Goal: Task Accomplishment & Management: Use online tool/utility

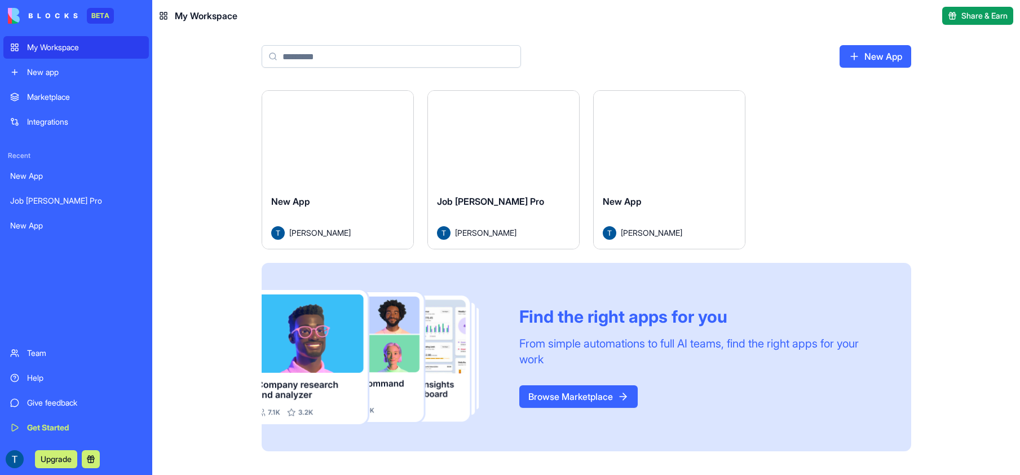
click at [78, 206] on div "Job [PERSON_NAME] Pro" at bounding box center [76, 200] width 132 height 11
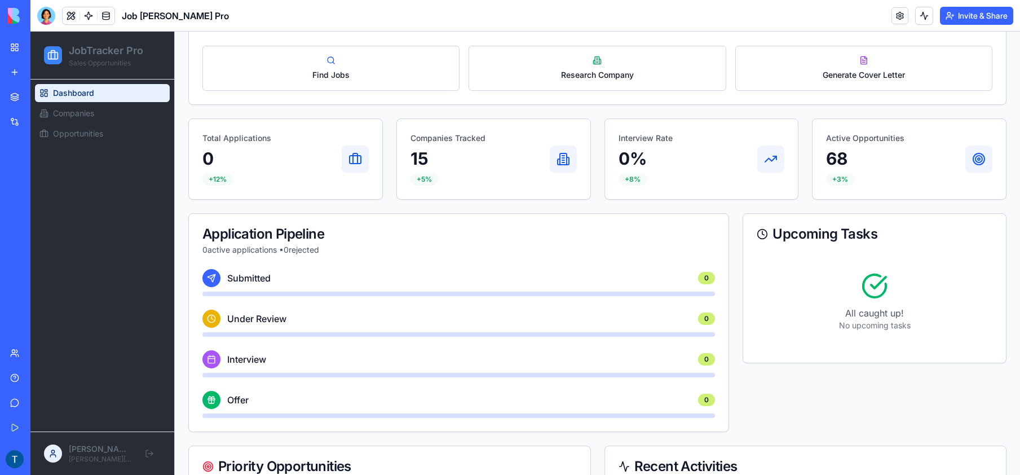
scroll to position [123, 0]
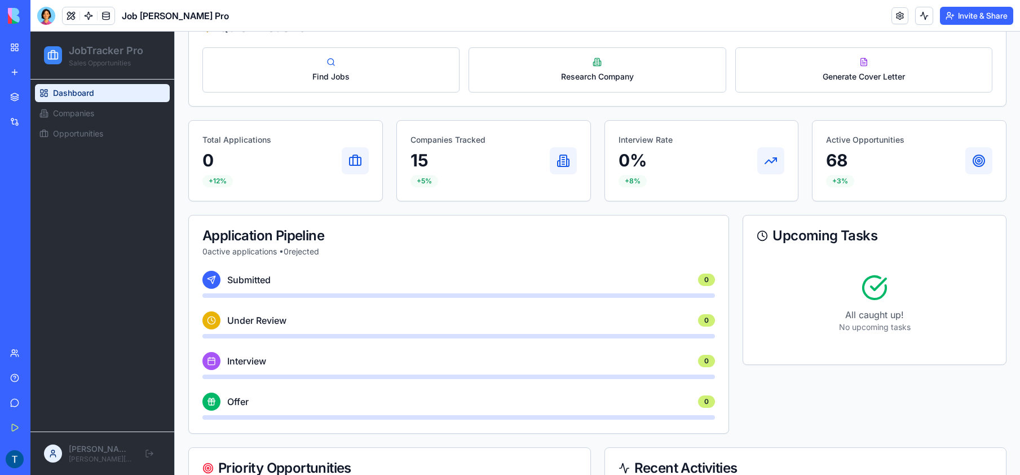
click at [955, 152] on div "Active Opportunities 68 +3%" at bounding box center [909, 160] width 166 height 53
click at [843, 167] on p "68" at bounding box center [865, 160] width 78 height 20
click at [836, 180] on div "+3%" at bounding box center [840, 181] width 28 height 12
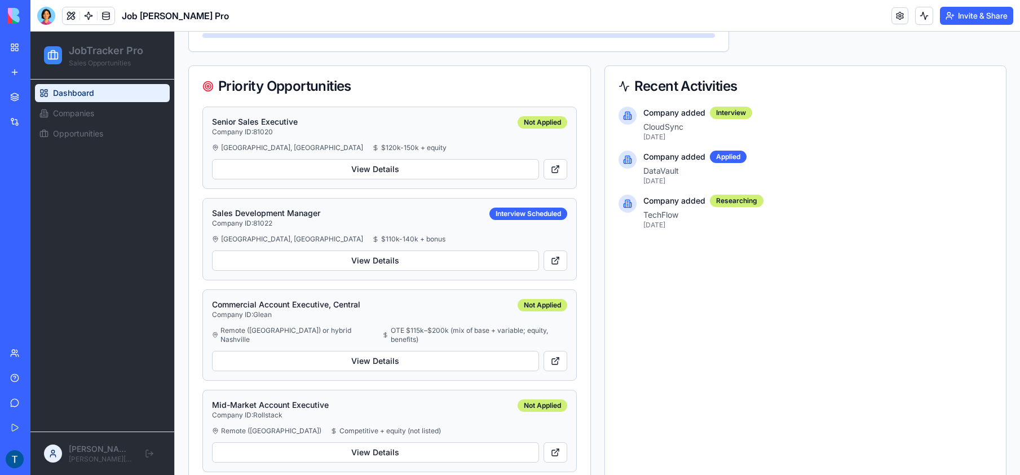
scroll to position [521, 0]
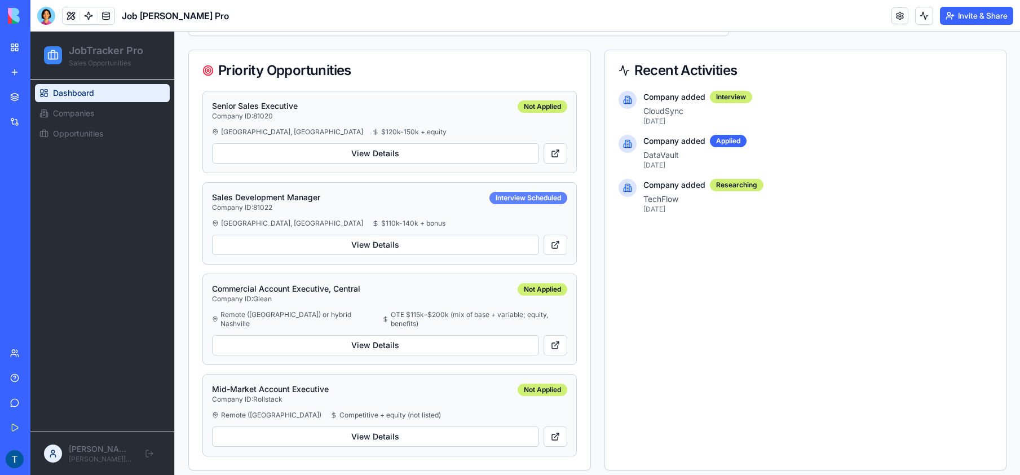
click at [519, 200] on div "Interview Scheduled" at bounding box center [529, 198] width 78 height 12
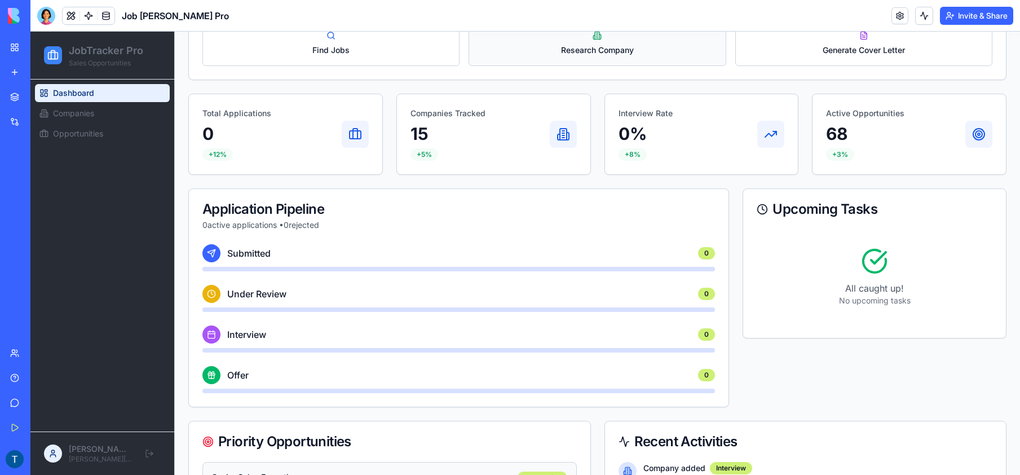
scroll to position [0, 0]
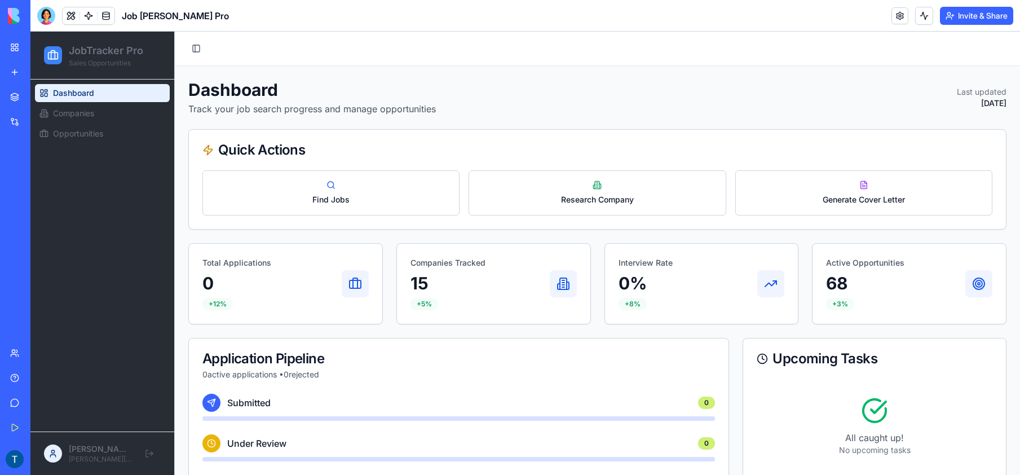
click at [9, 39] on link "My Workspace" at bounding box center [25, 47] width 45 height 23
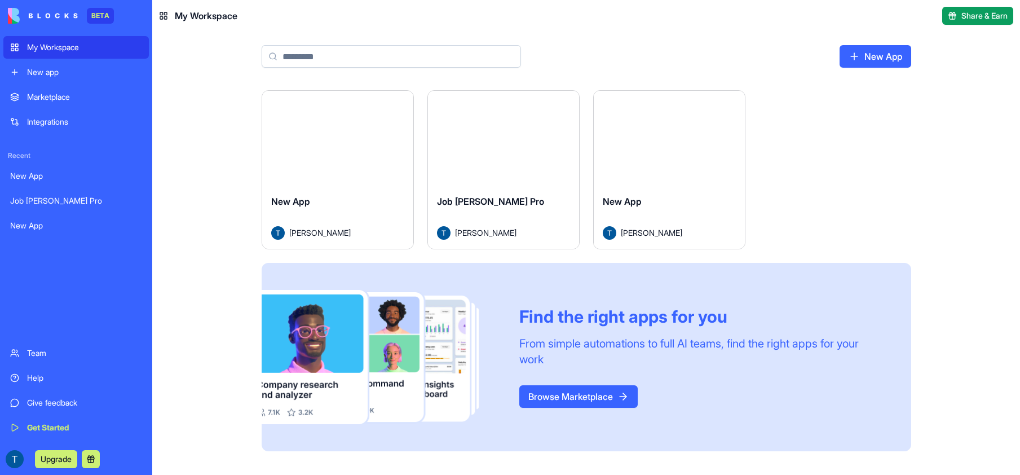
click at [47, 126] on div "Integrations" at bounding box center [84, 121] width 115 height 11
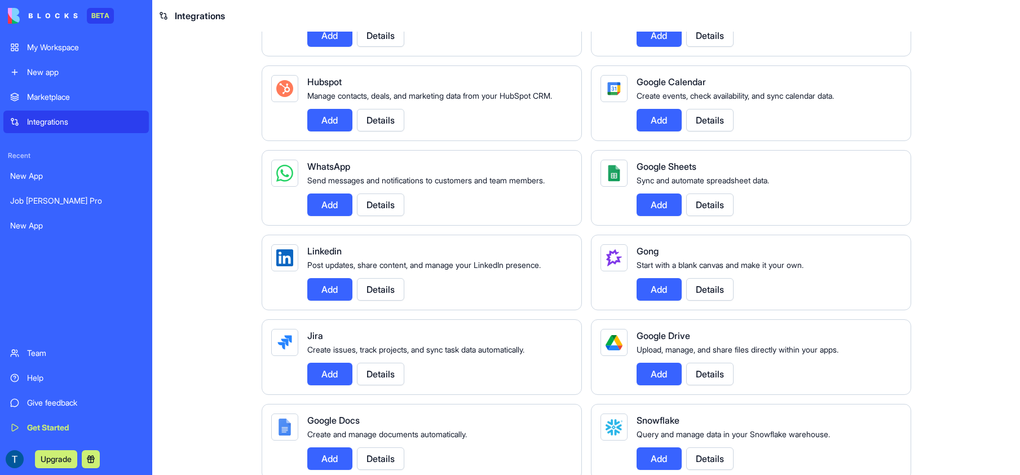
scroll to position [414, 0]
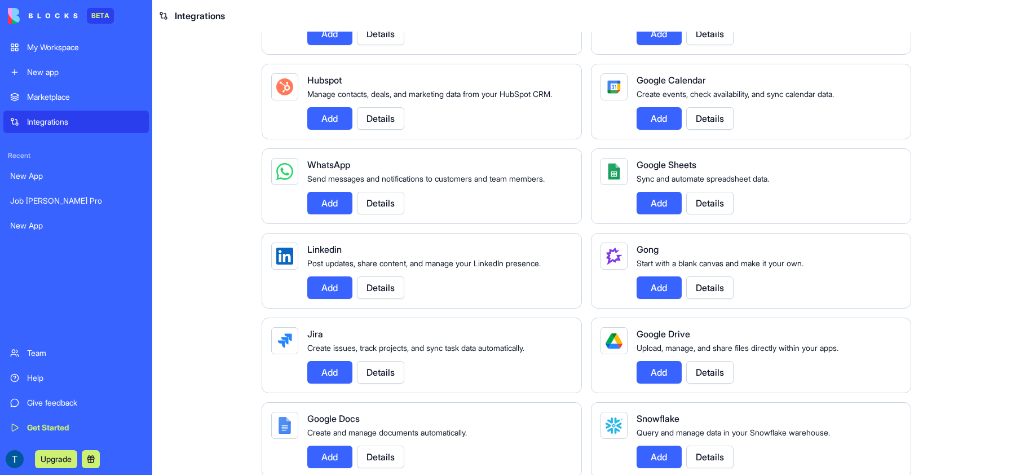
click at [389, 297] on button "Details" at bounding box center [380, 287] width 47 height 23
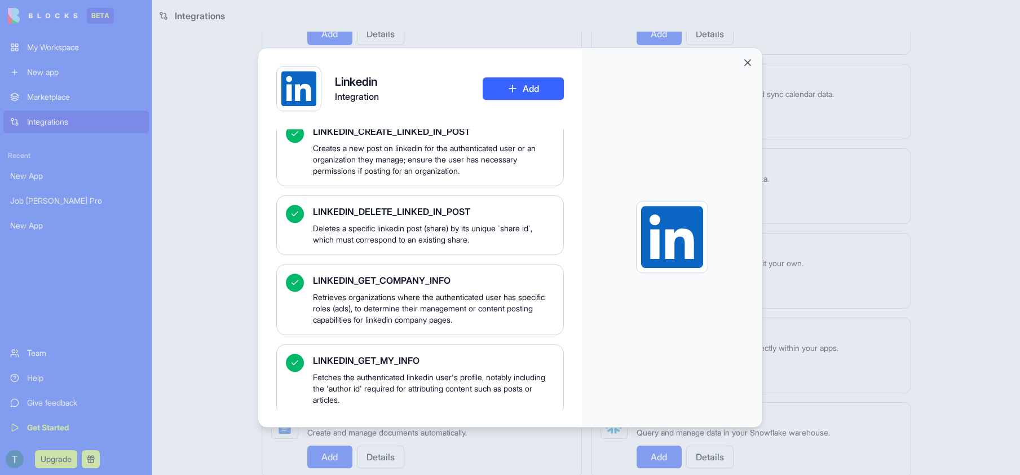
scroll to position [134, 0]
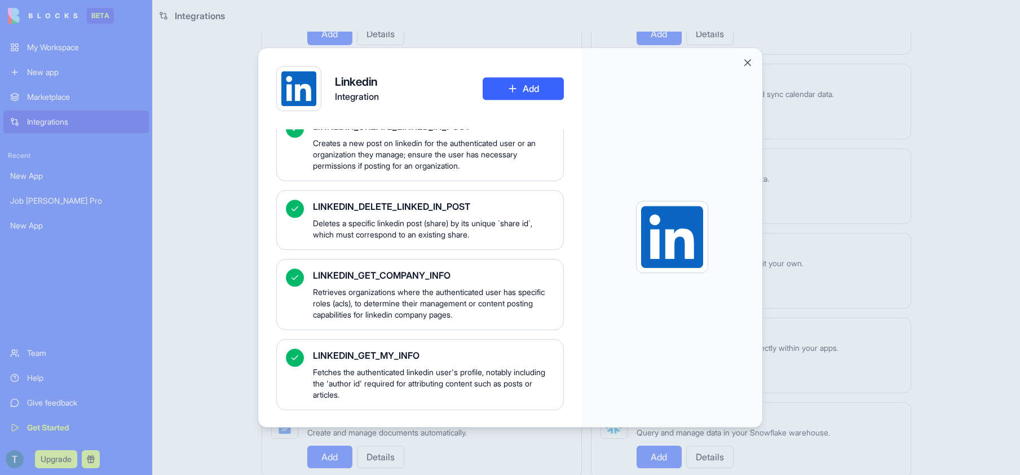
click at [197, 217] on div at bounding box center [510, 237] width 1020 height 475
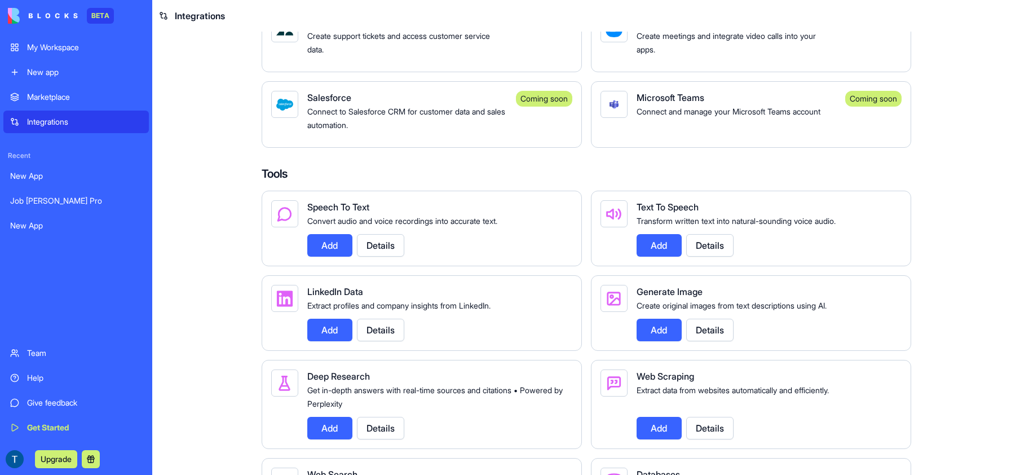
scroll to position [999, 0]
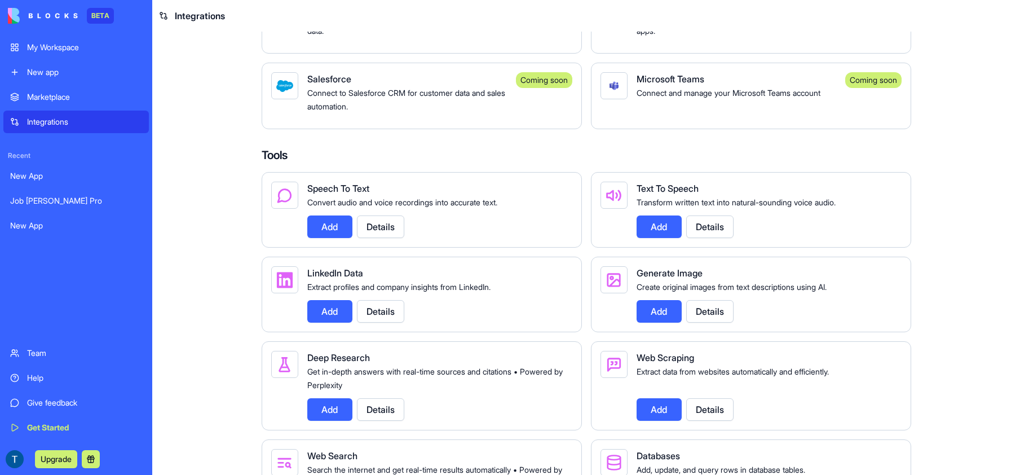
click at [393, 323] on button "Details" at bounding box center [380, 311] width 47 height 23
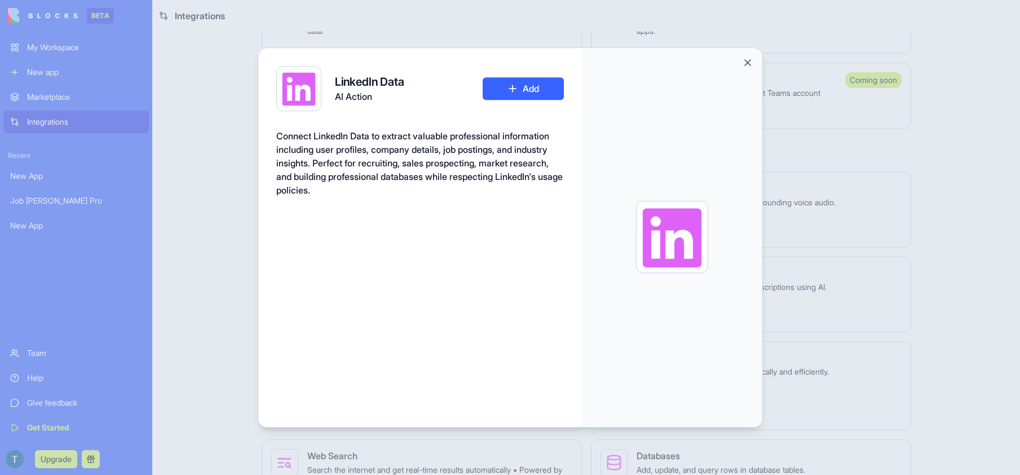
click at [196, 284] on div at bounding box center [510, 237] width 1020 height 475
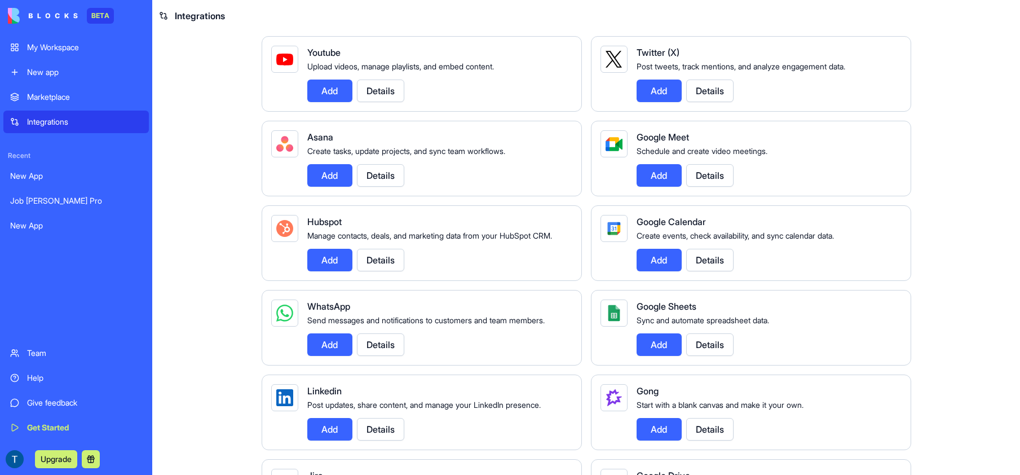
scroll to position [0, 0]
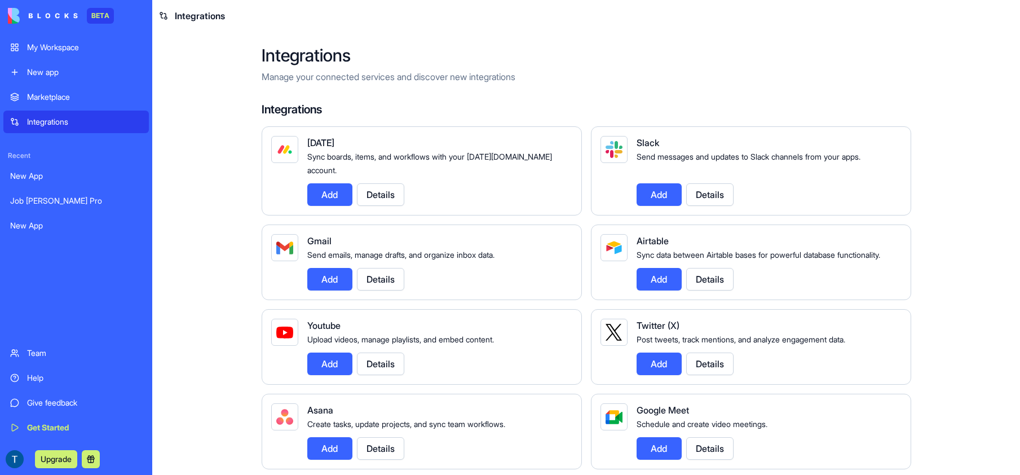
click at [56, 101] on div "Marketplace" at bounding box center [84, 96] width 115 height 11
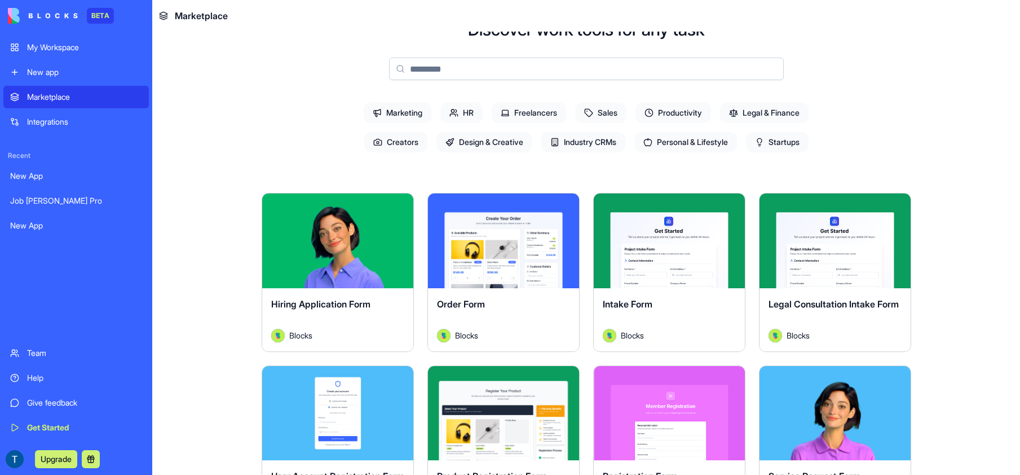
scroll to position [65, 0]
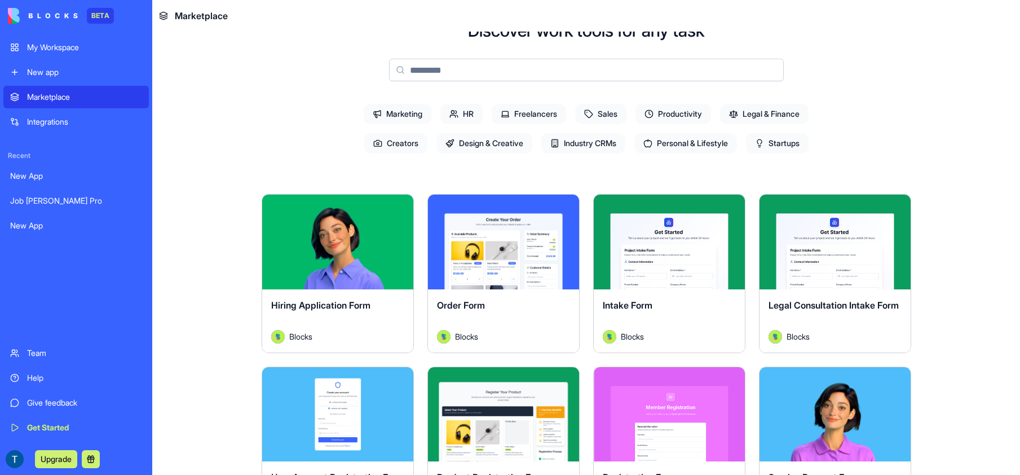
click at [656, 144] on span "Personal & Lifestyle" at bounding box center [685, 143] width 103 height 20
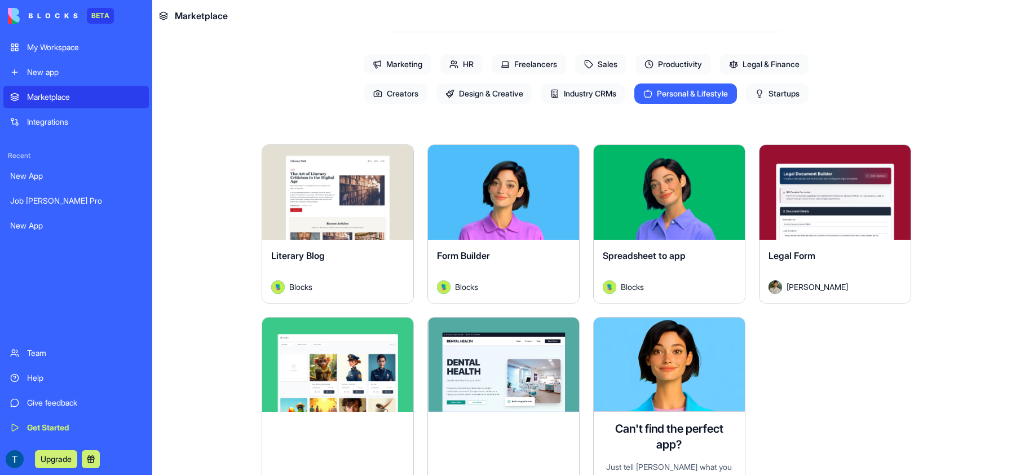
scroll to position [104, 0]
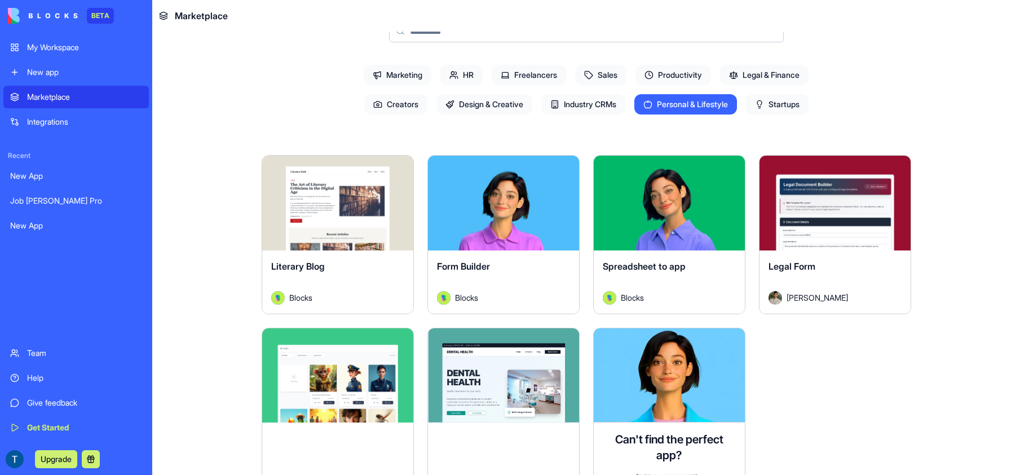
click at [547, 96] on span "Industry CRMs" at bounding box center [583, 104] width 84 height 20
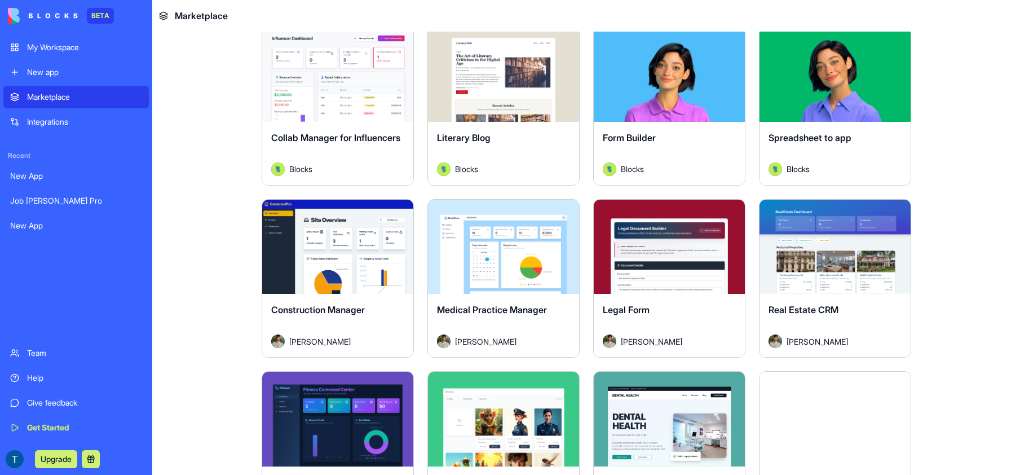
scroll to position [0, 0]
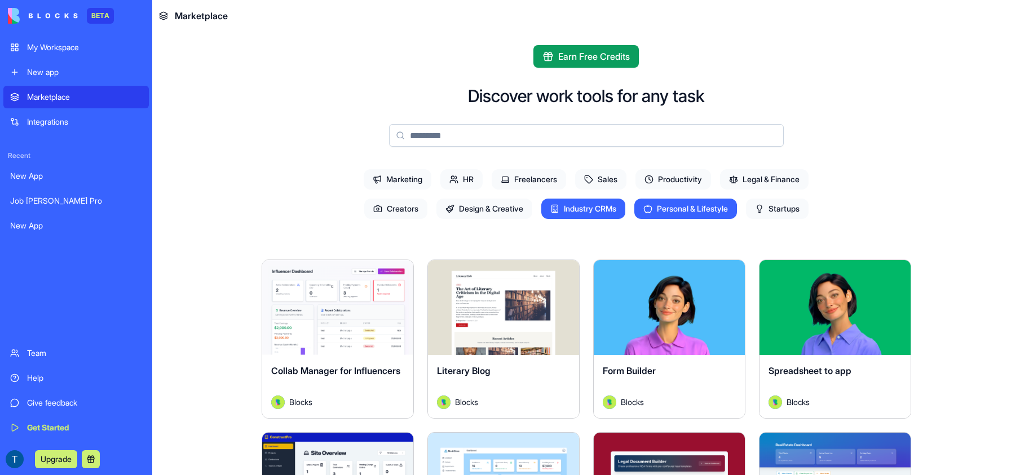
click at [604, 180] on span "Sales" at bounding box center [600, 179] width 51 height 20
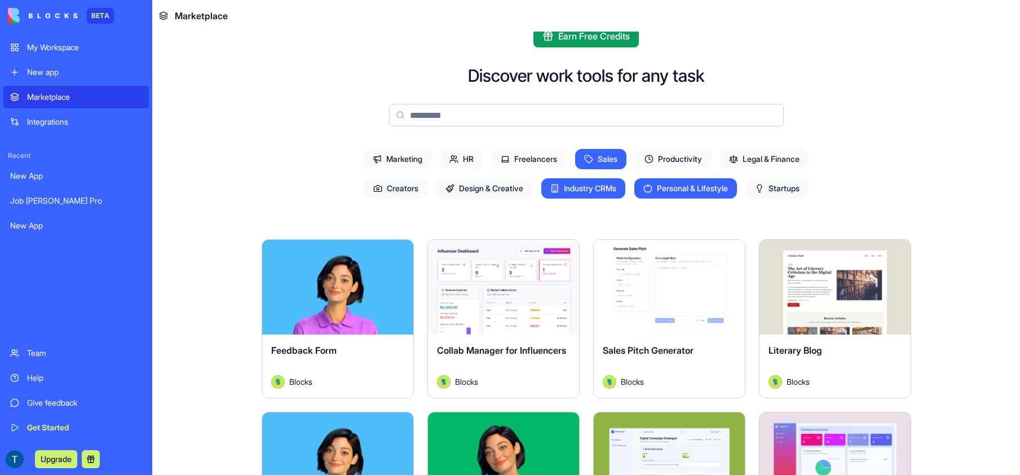
scroll to position [16, 0]
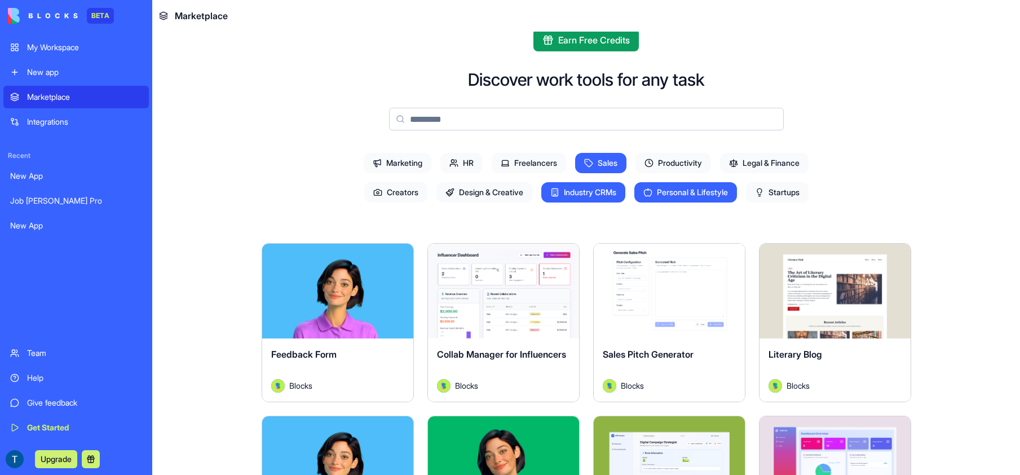
click at [503, 165] on icon at bounding box center [505, 165] width 6 height 0
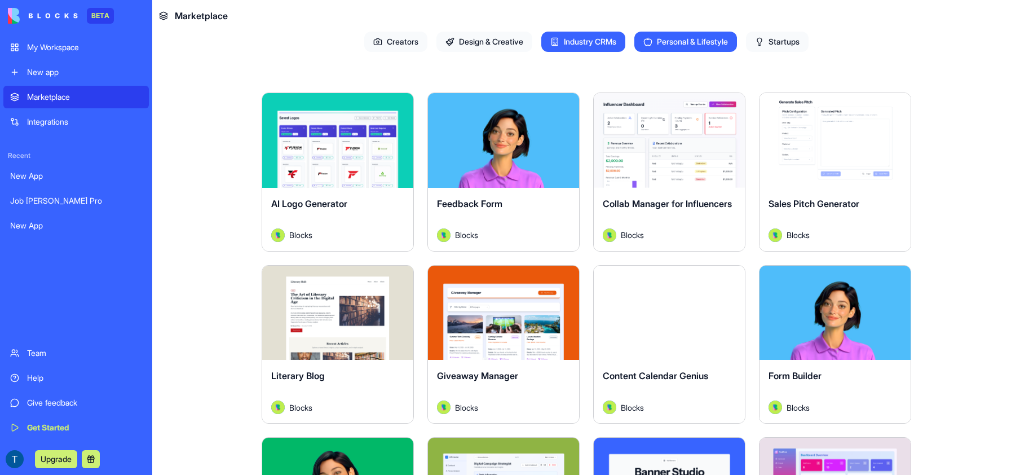
scroll to position [0, 0]
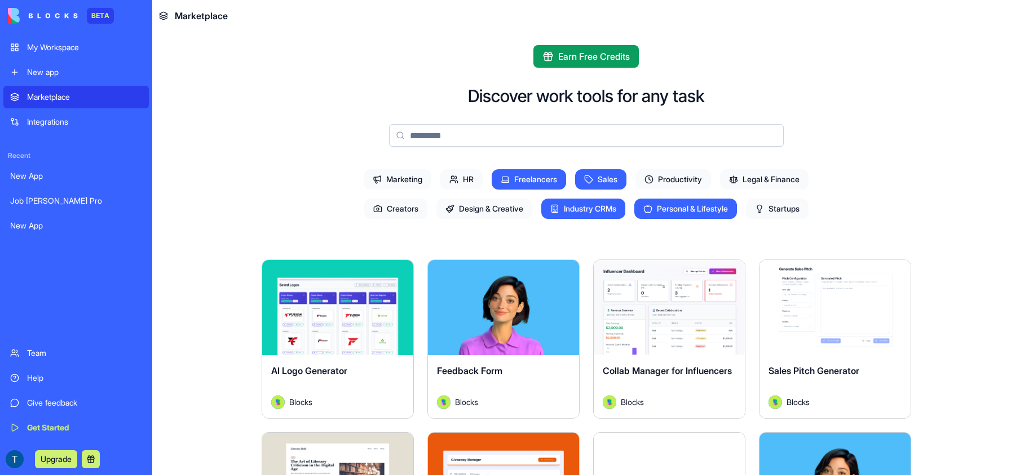
drag, startPoint x: 608, startPoint y: 210, endPoint x: 701, endPoint y: 211, distance: 93.1
click at [609, 210] on span "Industry CRMs" at bounding box center [583, 209] width 84 height 20
drag, startPoint x: 701, startPoint y: 211, endPoint x: 628, endPoint y: 188, distance: 76.2
click at [701, 211] on span "Personal & Lifestyle" at bounding box center [685, 209] width 103 height 20
click at [612, 182] on span "Sales" at bounding box center [600, 179] width 51 height 20
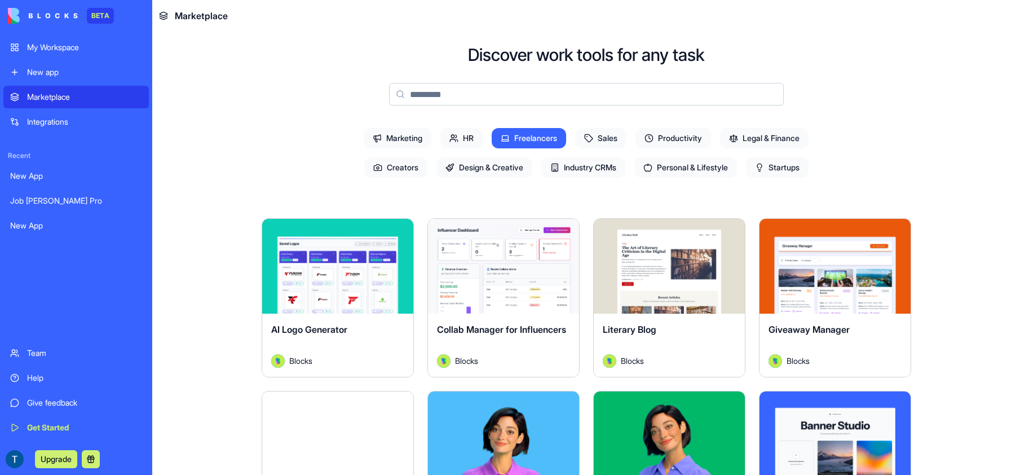
scroll to position [29, 0]
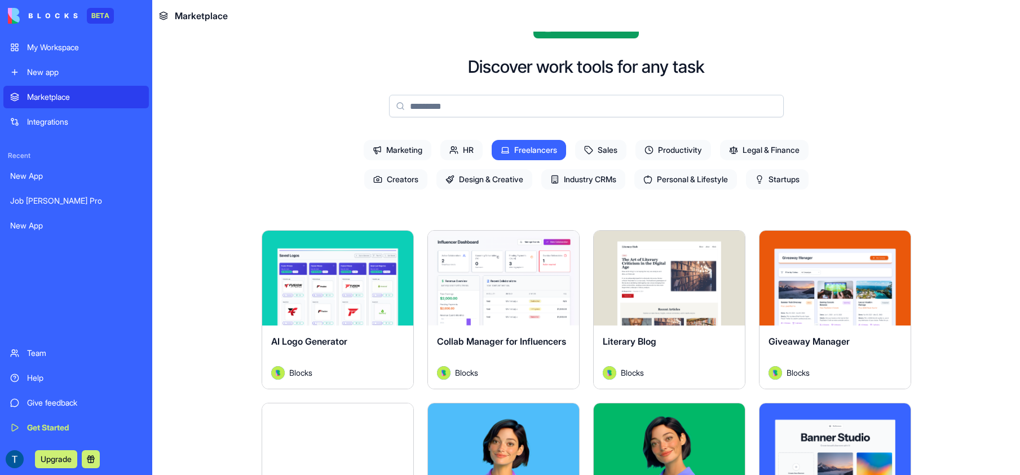
click at [528, 148] on span "Freelancers" at bounding box center [529, 150] width 74 height 20
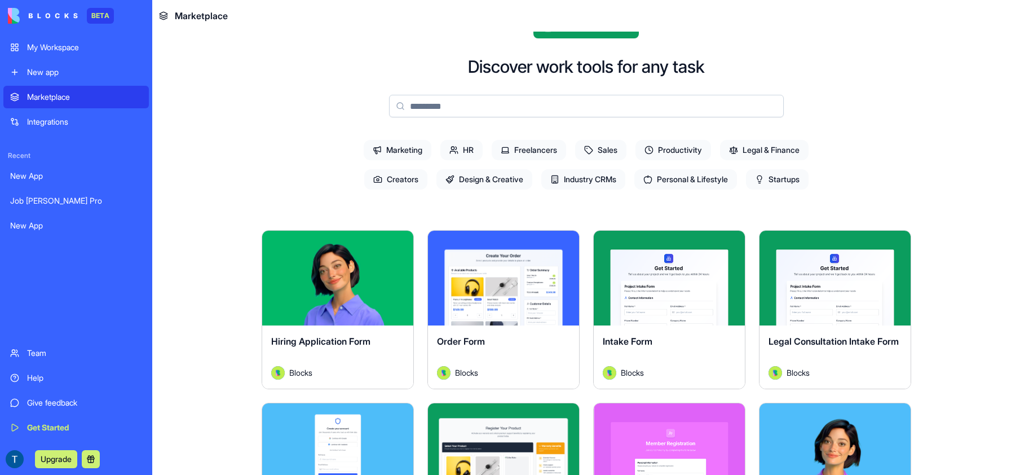
click at [536, 148] on span "Freelancers" at bounding box center [529, 150] width 74 height 20
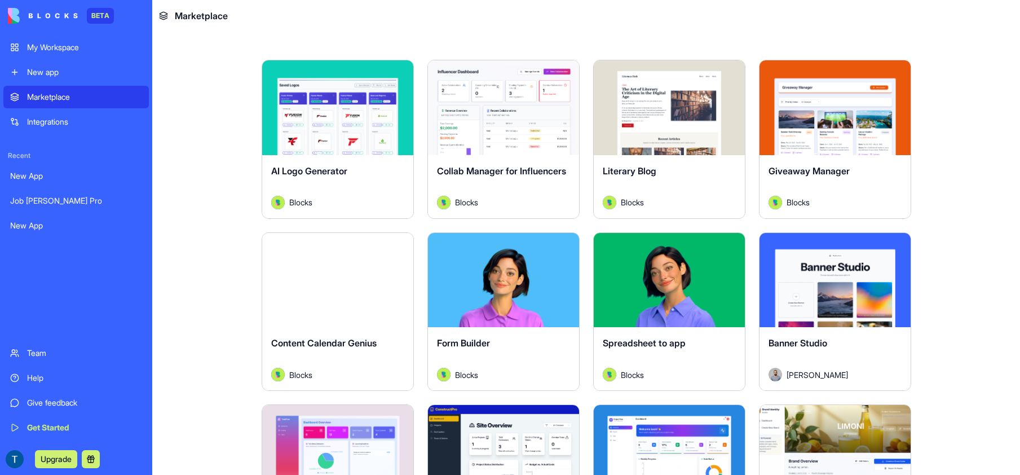
scroll to position [0, 0]
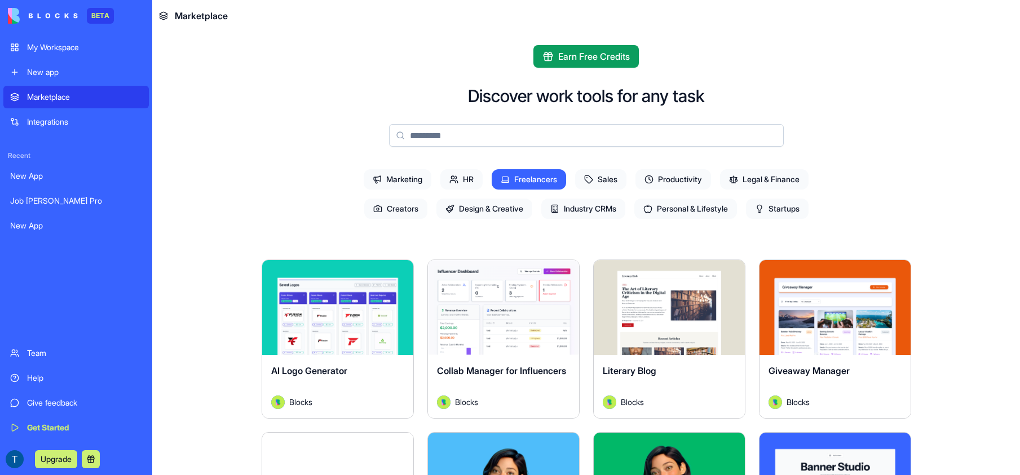
drag, startPoint x: 531, startPoint y: 175, endPoint x: 575, endPoint y: 178, distance: 43.5
click at [531, 175] on span "Freelancers" at bounding box center [529, 179] width 74 height 20
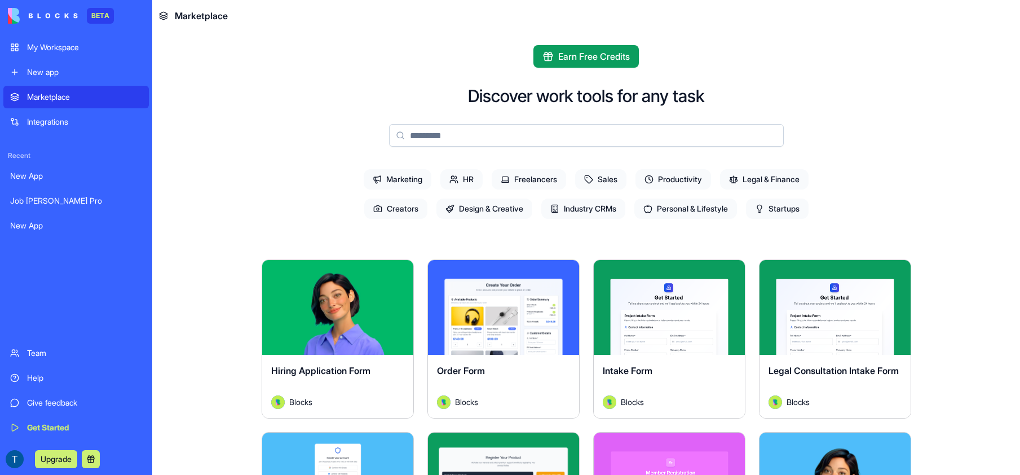
click at [783, 205] on span "Startups" at bounding box center [777, 209] width 63 height 20
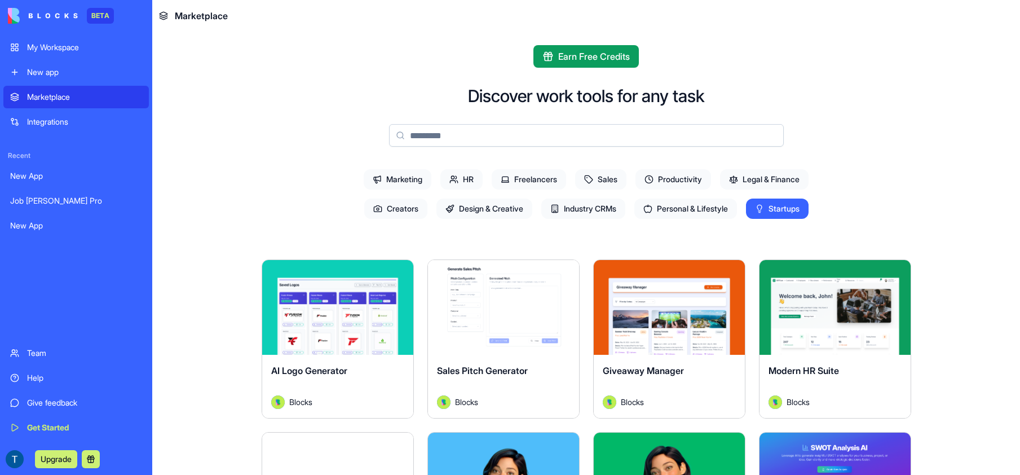
drag, startPoint x: 786, startPoint y: 211, endPoint x: 656, endPoint y: 200, distance: 130.2
click at [785, 211] on span "Startups" at bounding box center [777, 209] width 63 height 20
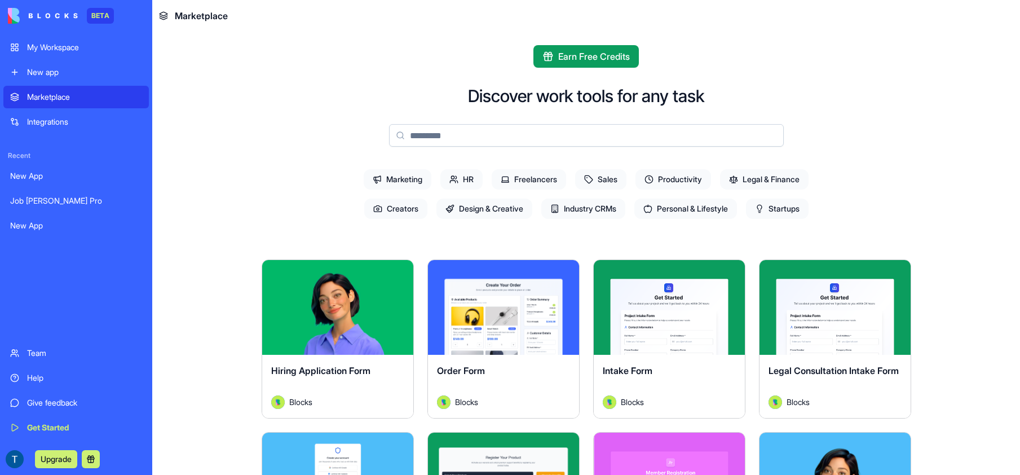
click at [38, 350] on div "Team" at bounding box center [84, 352] width 115 height 11
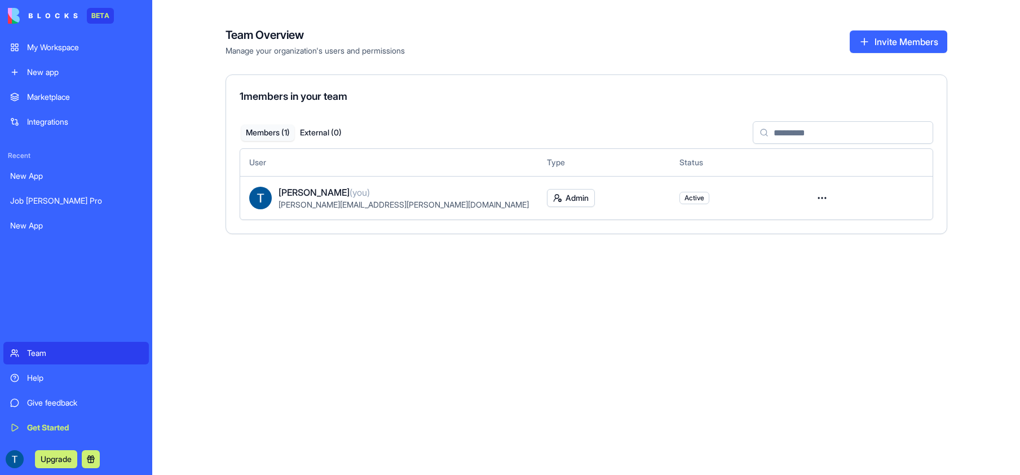
click at [59, 48] on div "My Workspace" at bounding box center [84, 47] width 115 height 11
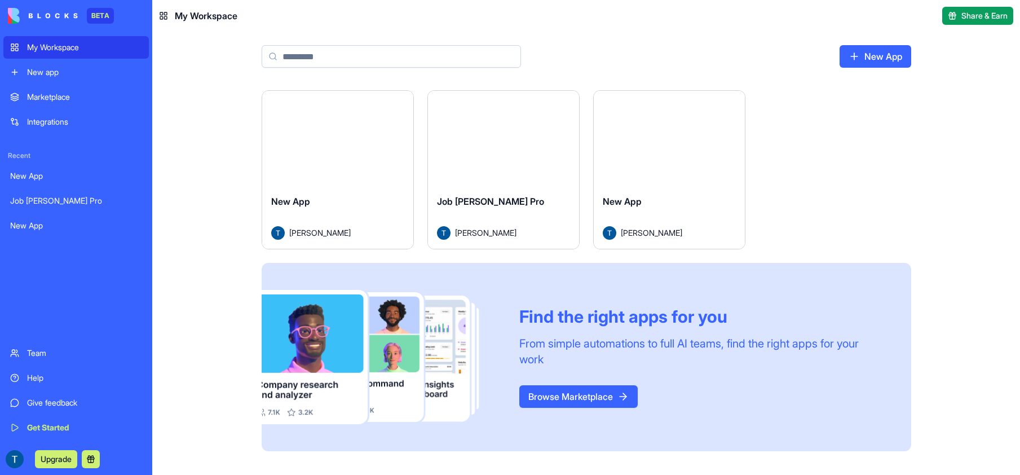
click at [55, 92] on div "Marketplace" at bounding box center [84, 96] width 115 height 11
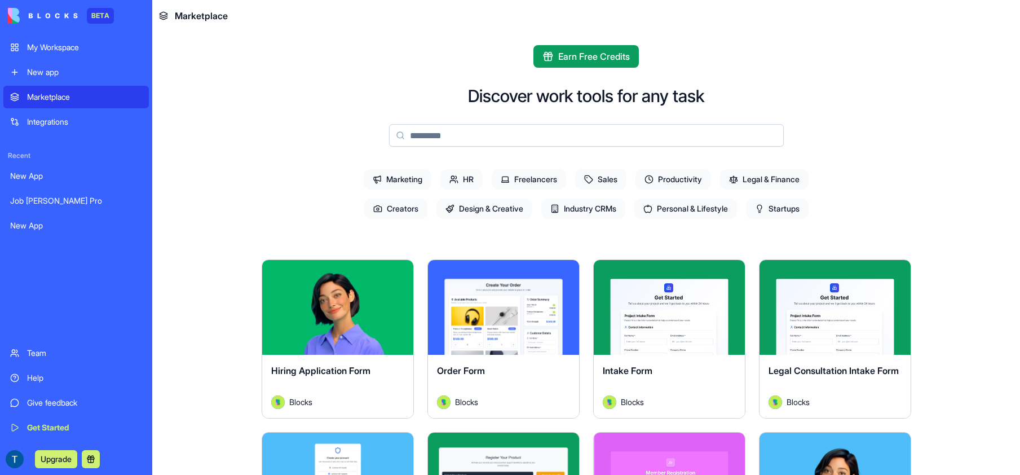
click at [47, 63] on link "New app" at bounding box center [75, 72] width 145 height 23
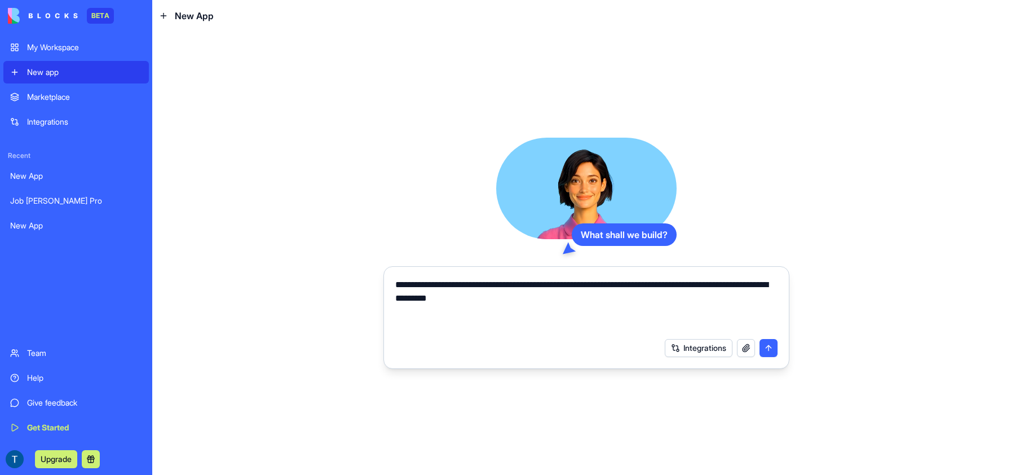
click at [711, 351] on button "Integrations" at bounding box center [699, 348] width 68 height 18
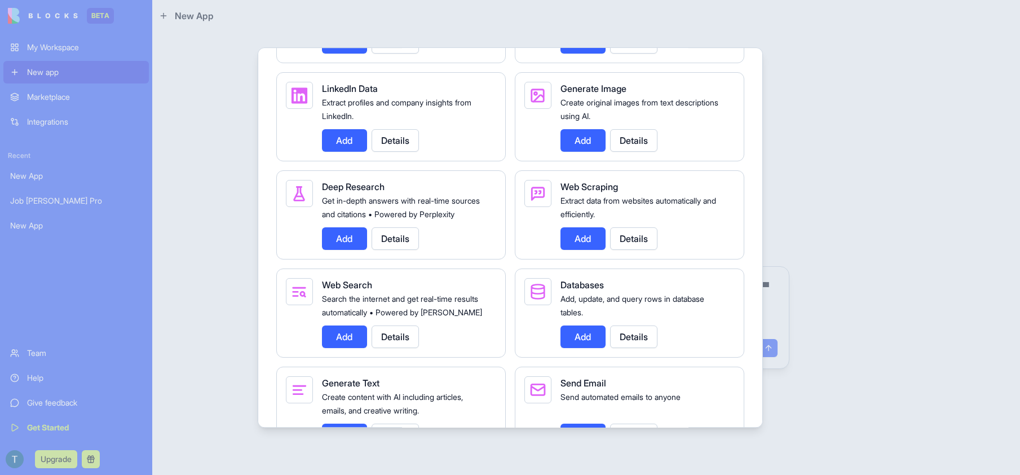
scroll to position [1355, 0]
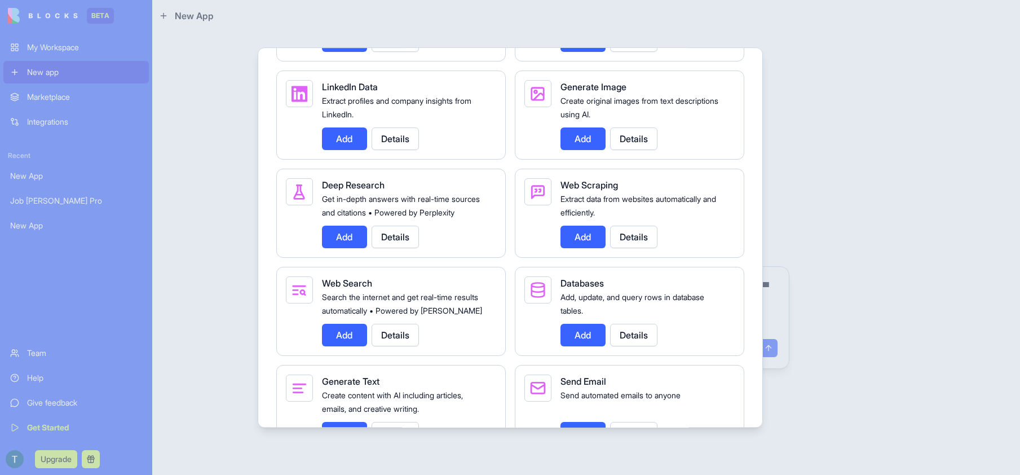
click at [583, 248] on button "Add" at bounding box center [583, 237] width 45 height 23
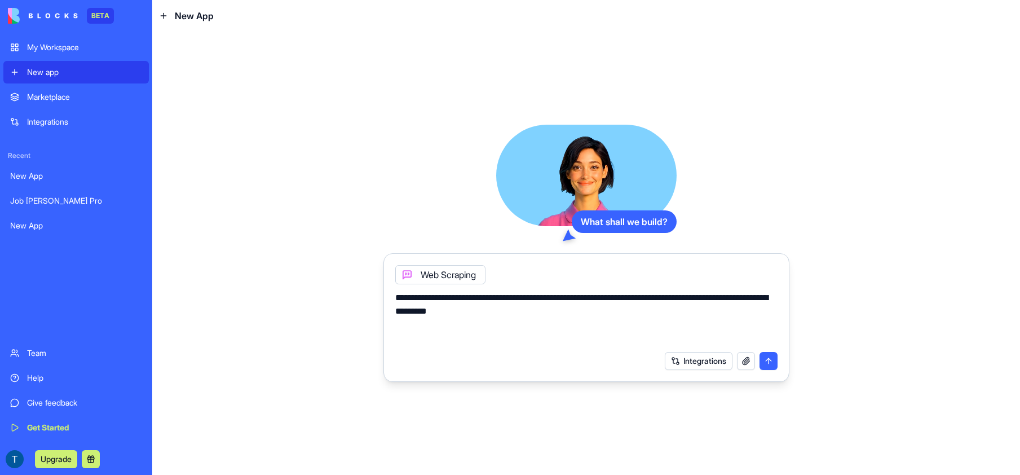
click at [552, 308] on textarea "**********" at bounding box center [586, 318] width 382 height 54
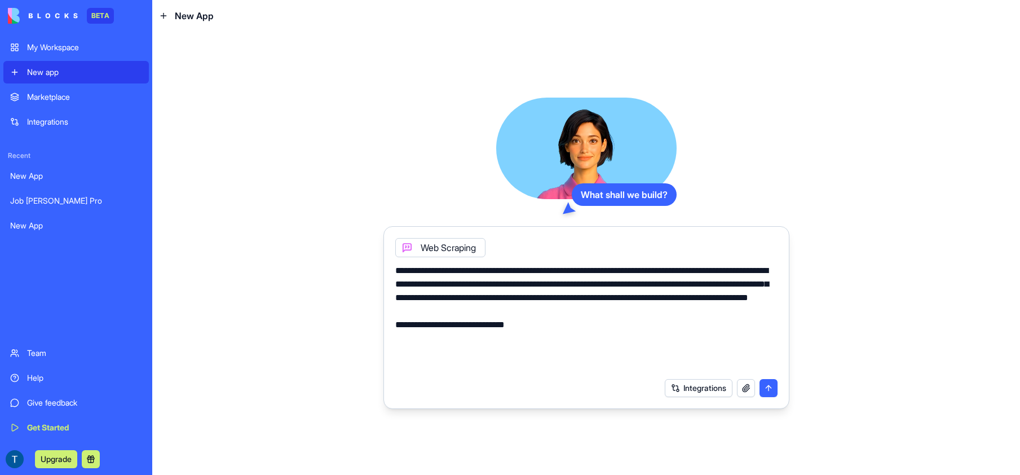
click at [430, 372] on div "Integrations" at bounding box center [587, 388] width 396 height 32
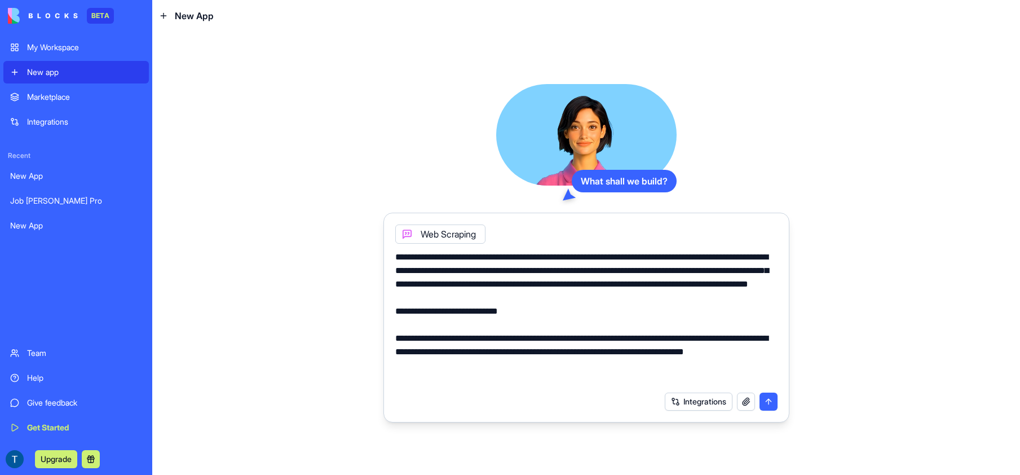
type textarea "**********"
click at [770, 405] on button "submit" at bounding box center [769, 402] width 18 height 18
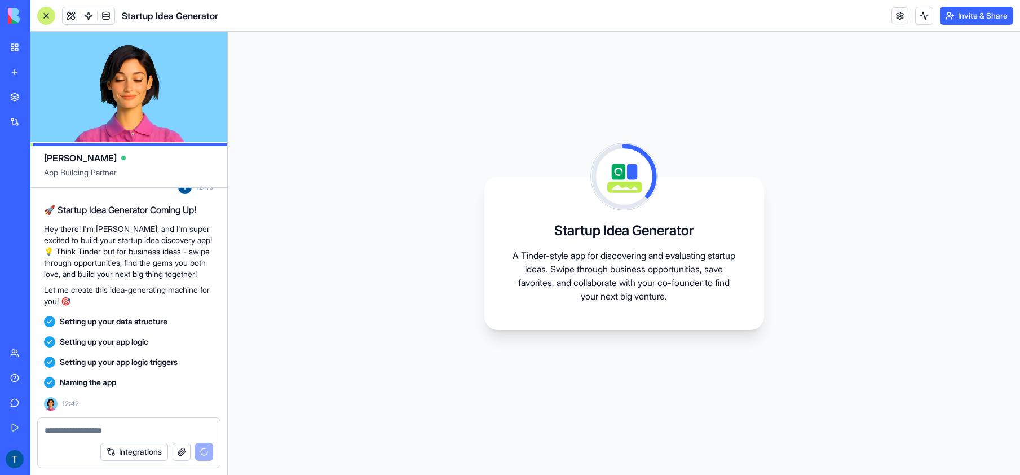
scroll to position [278, 0]
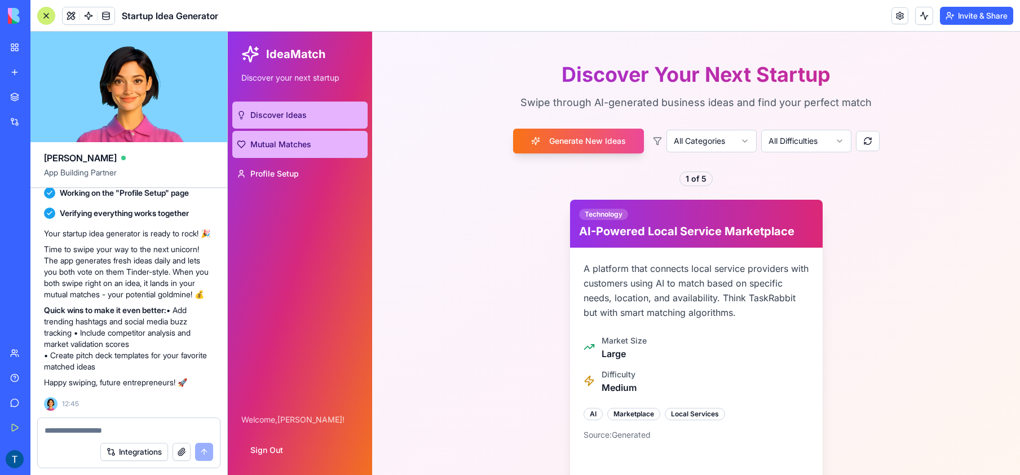
click at [278, 141] on span "Mutual Matches" at bounding box center [280, 144] width 61 height 11
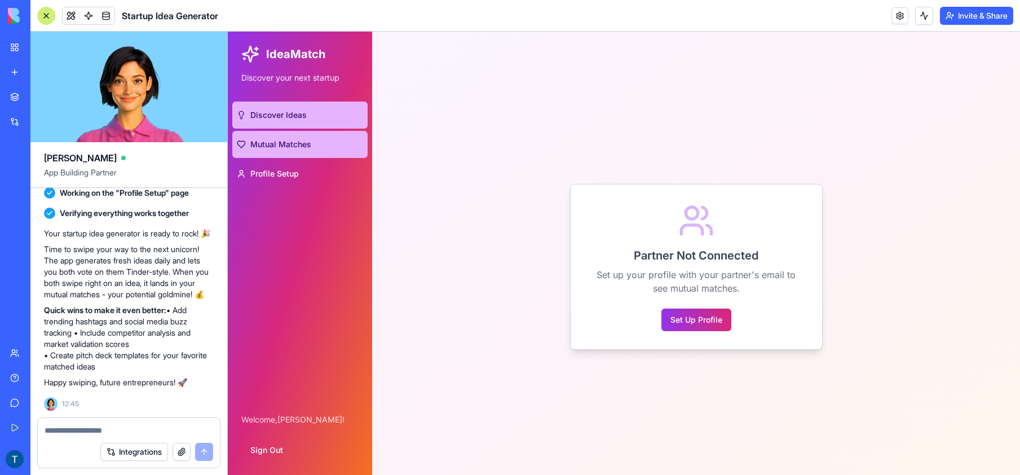
click at [293, 122] on link "Discover Ideas" at bounding box center [299, 115] width 135 height 27
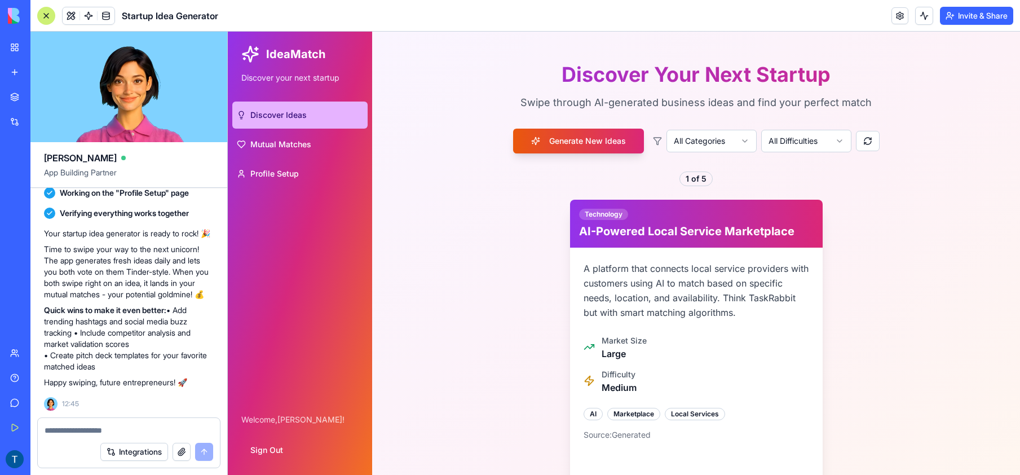
click at [584, 141] on button "Generate New Ideas" at bounding box center [578, 141] width 131 height 25
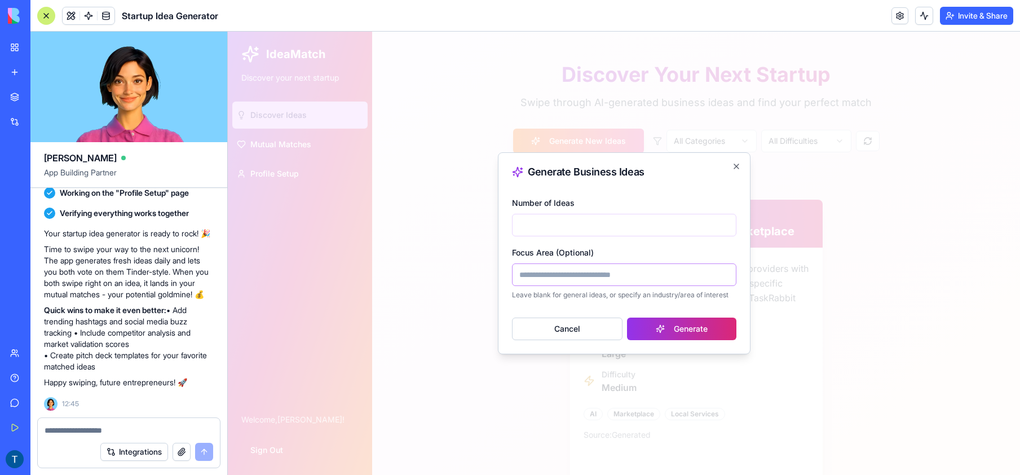
click at [593, 280] on input "Focus Area (Optional)" at bounding box center [624, 274] width 224 height 23
click at [668, 330] on button "Generate" at bounding box center [681, 329] width 109 height 23
click at [855, 325] on div at bounding box center [624, 253] width 792 height 443
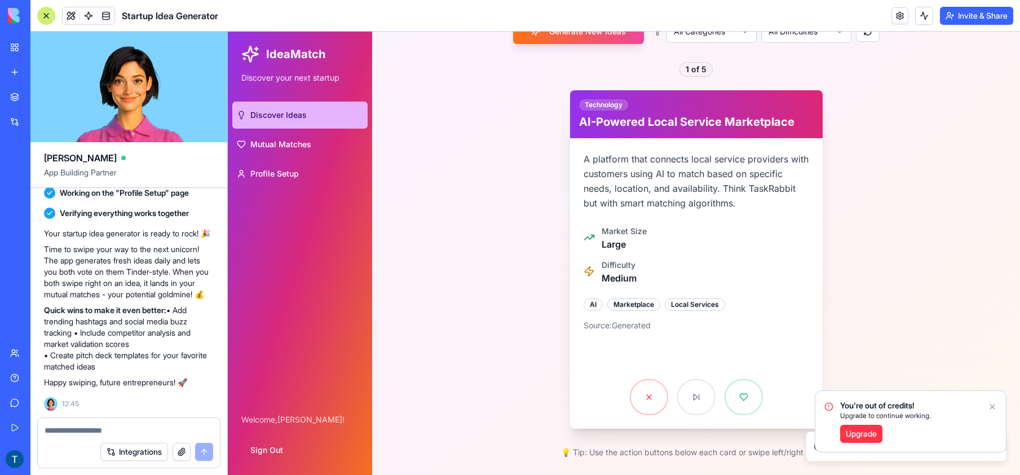
scroll to position [124, 0]
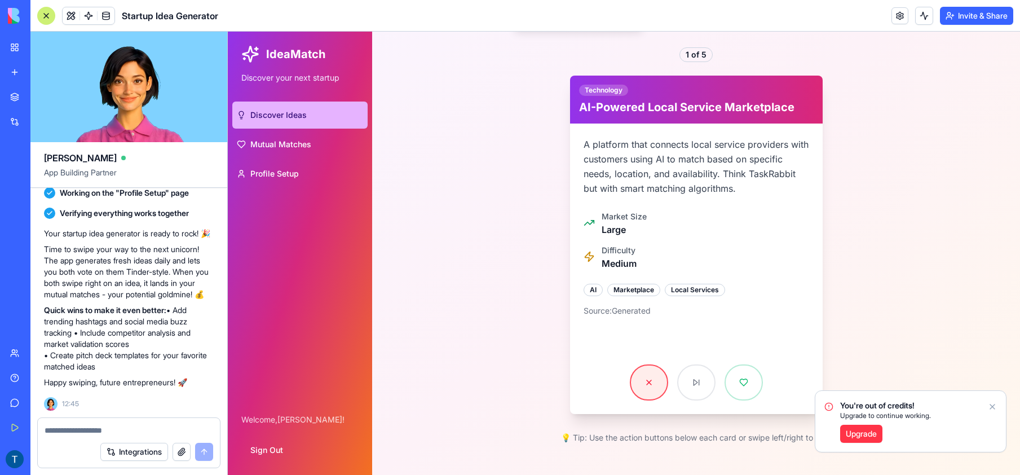
click at [645, 382] on button at bounding box center [649, 382] width 38 height 36
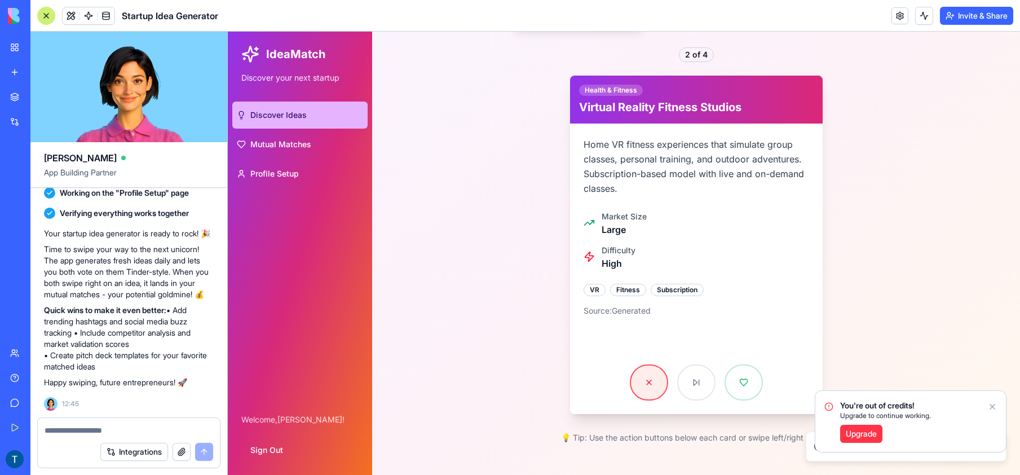
click at [645, 382] on button at bounding box center [649, 382] width 38 height 36
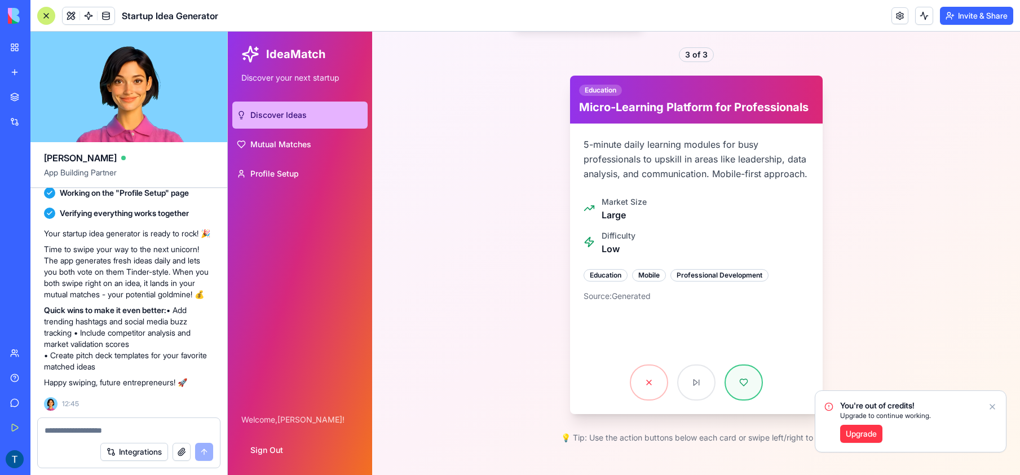
click at [741, 388] on button at bounding box center [744, 382] width 38 height 36
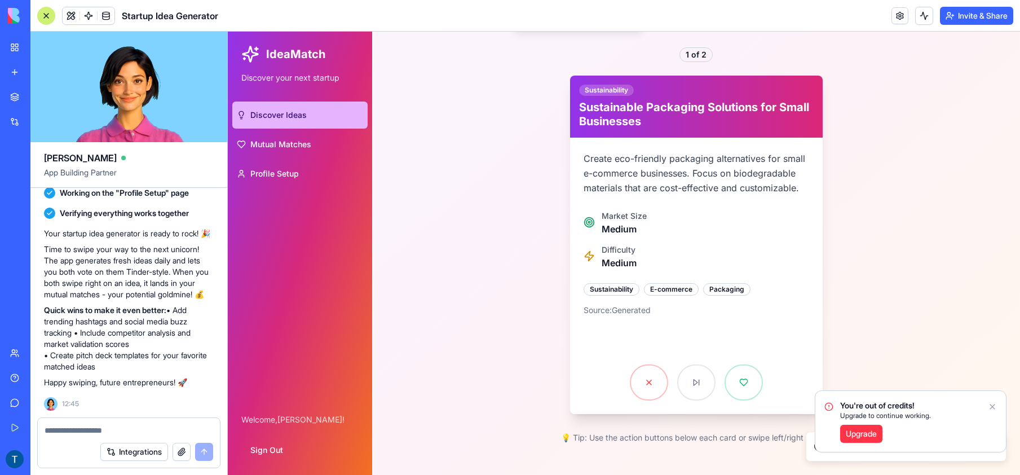
click at [856, 434] on link "Upgrade" at bounding box center [861, 434] width 42 height 18
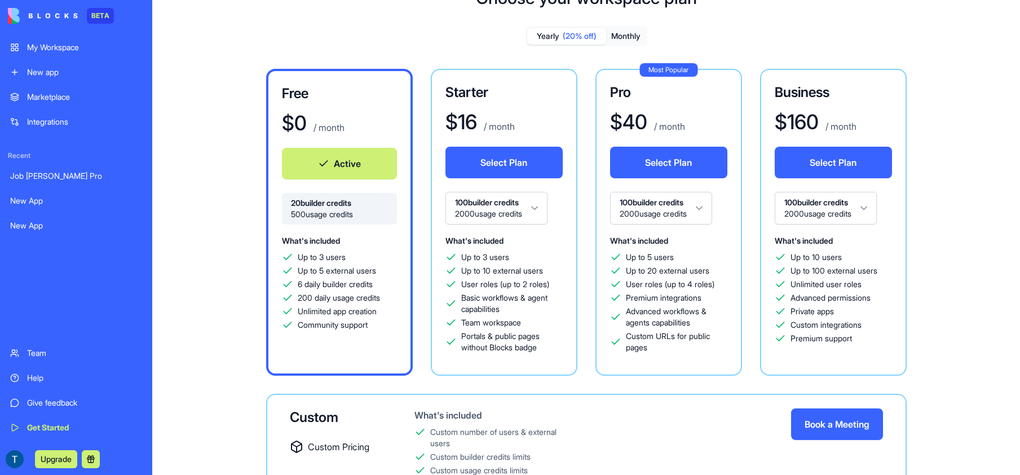
scroll to position [50, 0]
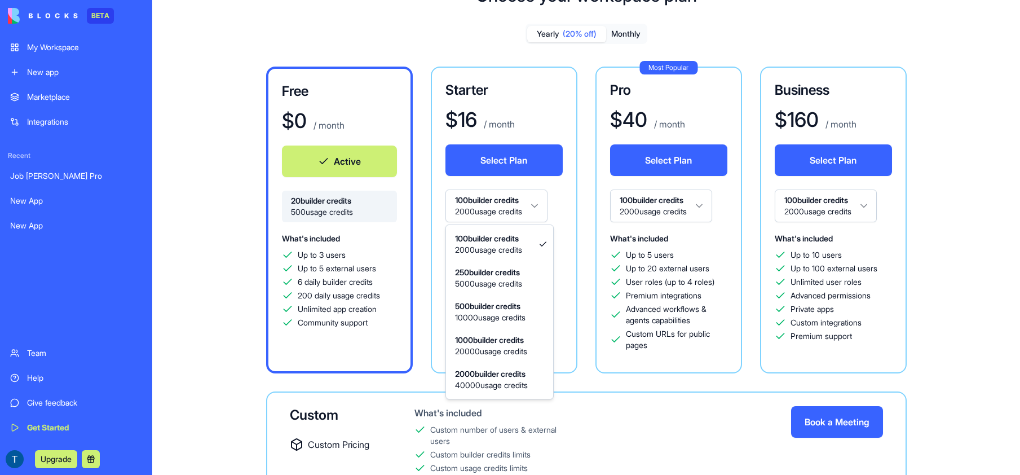
click at [522, 214] on html "BETA My Workspace New app Marketplace Integrations Recent Job [PERSON_NAME] Pro…" at bounding box center [510, 237] width 1020 height 475
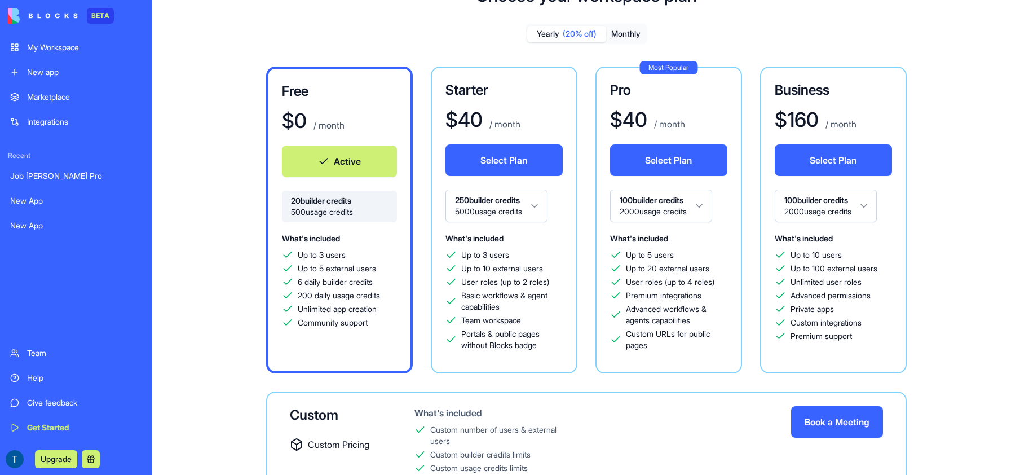
click at [525, 211] on html "BETA My Workspace New app Marketplace Integrations Recent Job [PERSON_NAME] Pro…" at bounding box center [510, 237] width 1020 height 475
click at [506, 202] on html "BETA My Workspace New app Marketplace Integrations Recent Job [PERSON_NAME] Pro…" at bounding box center [510, 237] width 1020 height 475
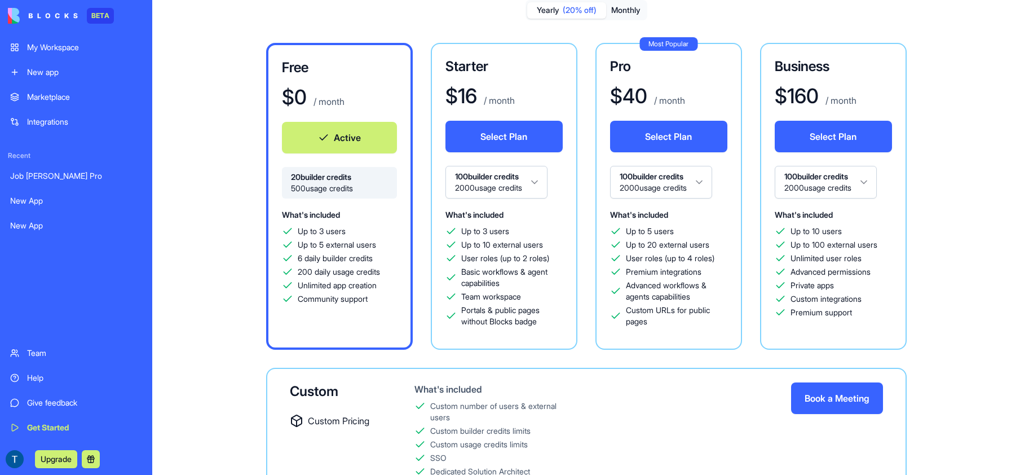
scroll to position [69, 0]
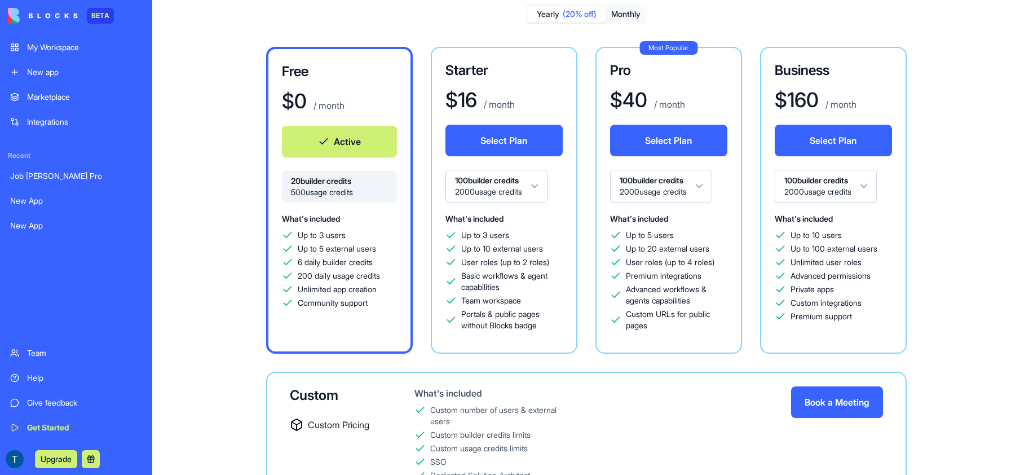
click at [502, 147] on button "Select Plan" at bounding box center [504, 141] width 117 height 32
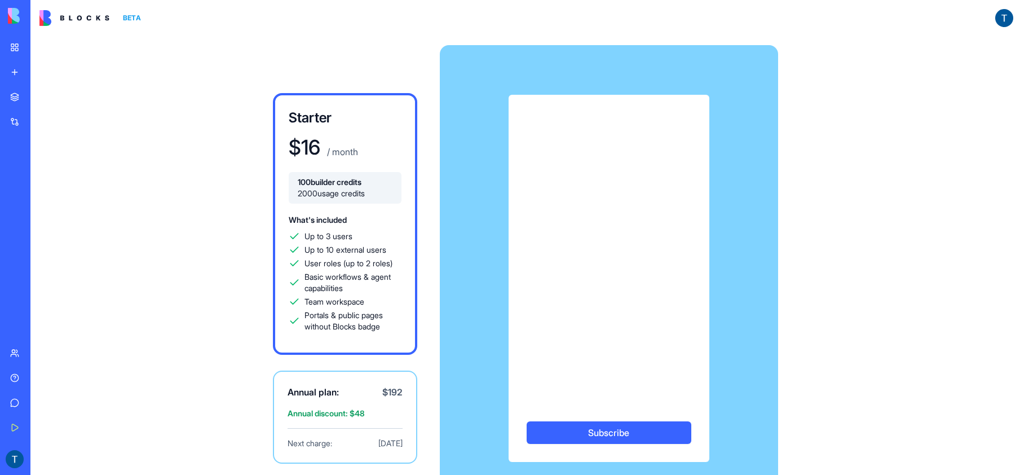
click at [55, 24] on img at bounding box center [74, 18] width 70 height 16
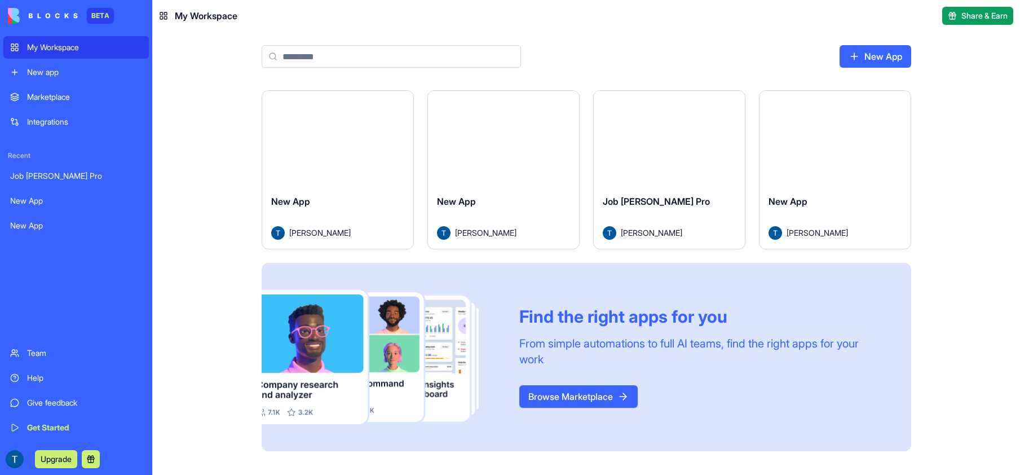
click at [45, 19] on img at bounding box center [43, 16] width 70 height 16
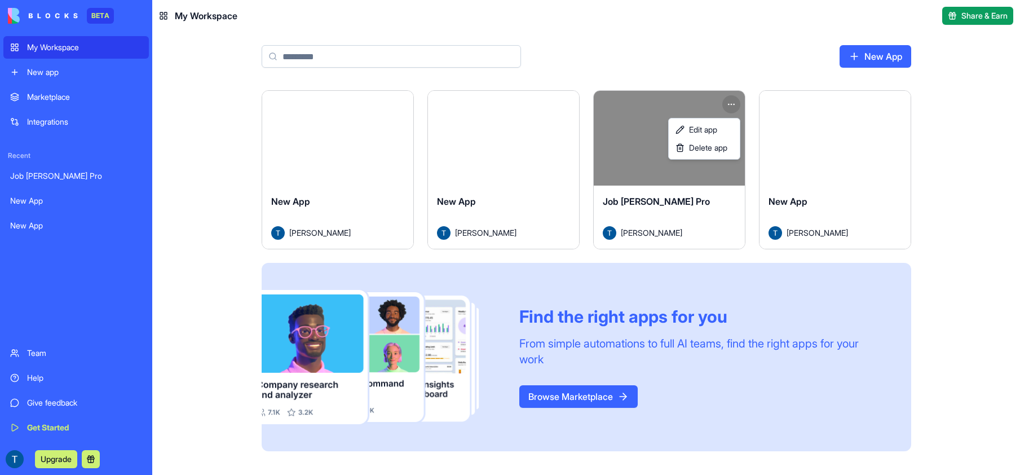
click at [735, 101] on html "BETA My Workspace New app Marketplace Integrations Recent Job [PERSON_NAME] Pro…" at bounding box center [510, 237] width 1020 height 475
click at [707, 151] on span "Delete app" at bounding box center [708, 147] width 38 height 11
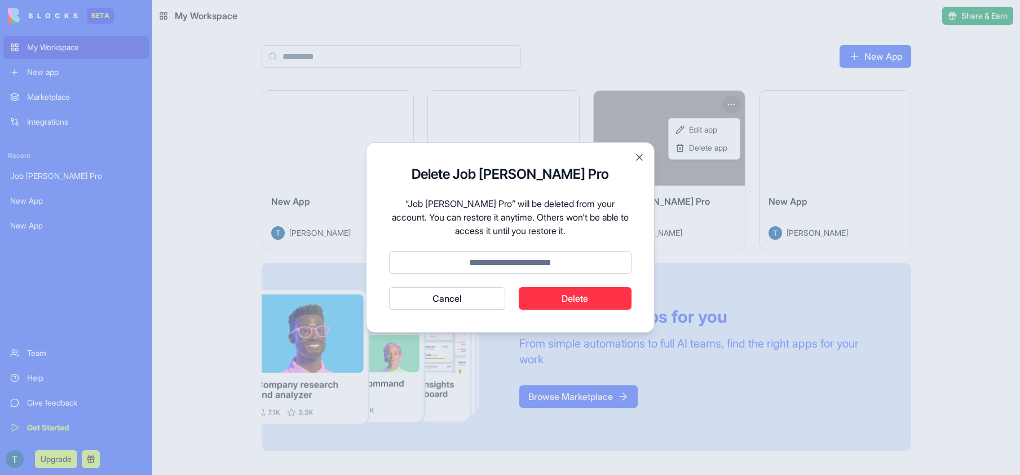
click at [583, 299] on button "Delete" at bounding box center [575, 298] width 113 height 23
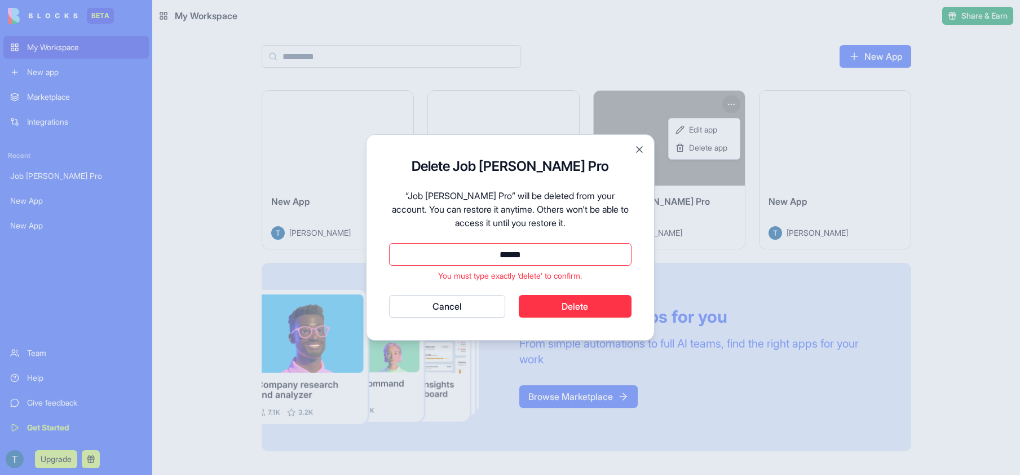
type input "******"
click at [389, 295] on button "Cancel" at bounding box center [447, 306] width 117 height 23
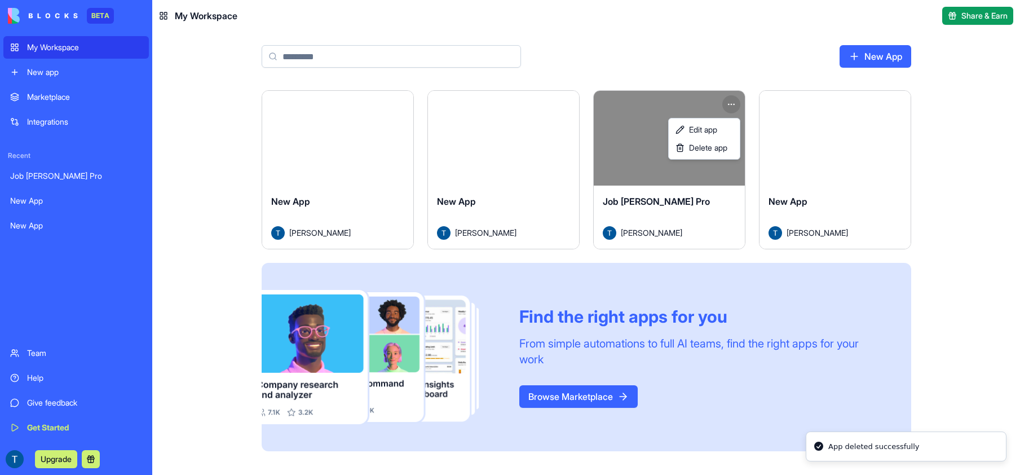
click at [317, 155] on html "BETA My Workspace New app Marketplace Integrations Recent Job [PERSON_NAME] Pro…" at bounding box center [510, 237] width 1020 height 475
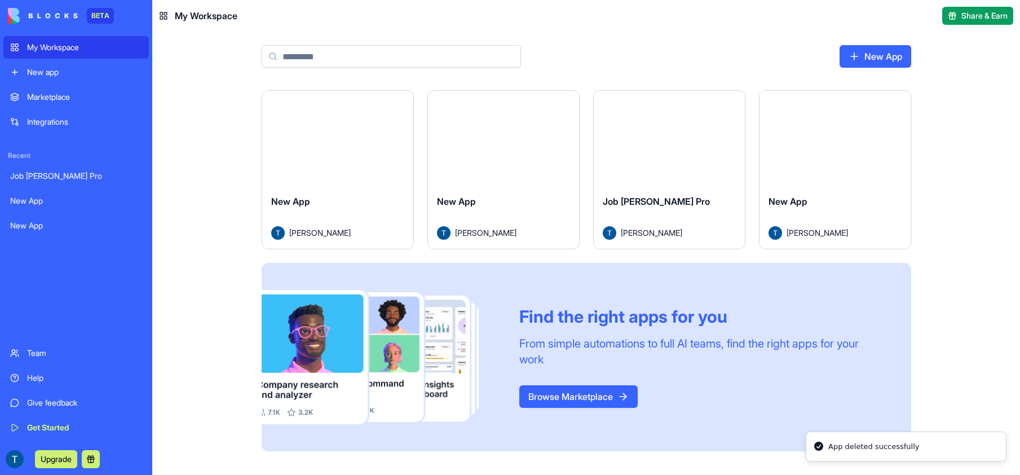
click at [350, 139] on button "Launch" at bounding box center [338, 138] width 85 height 23
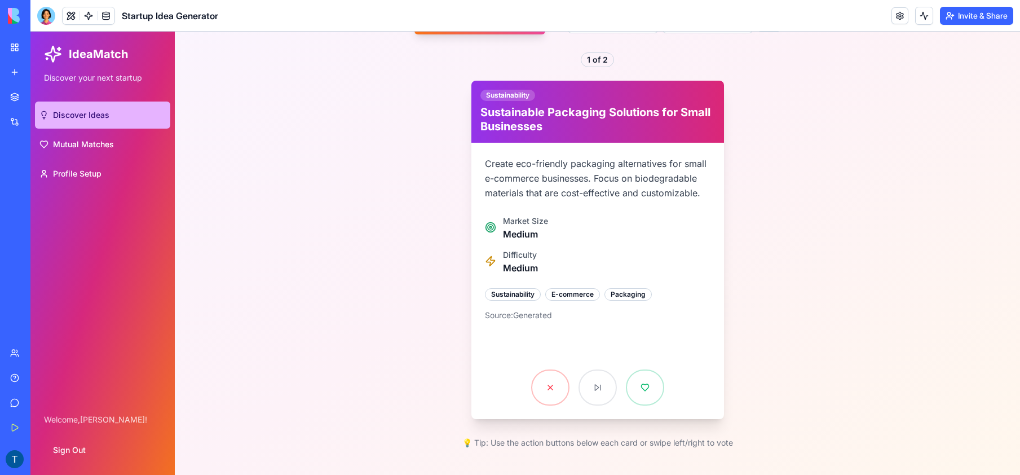
scroll to position [124, 0]
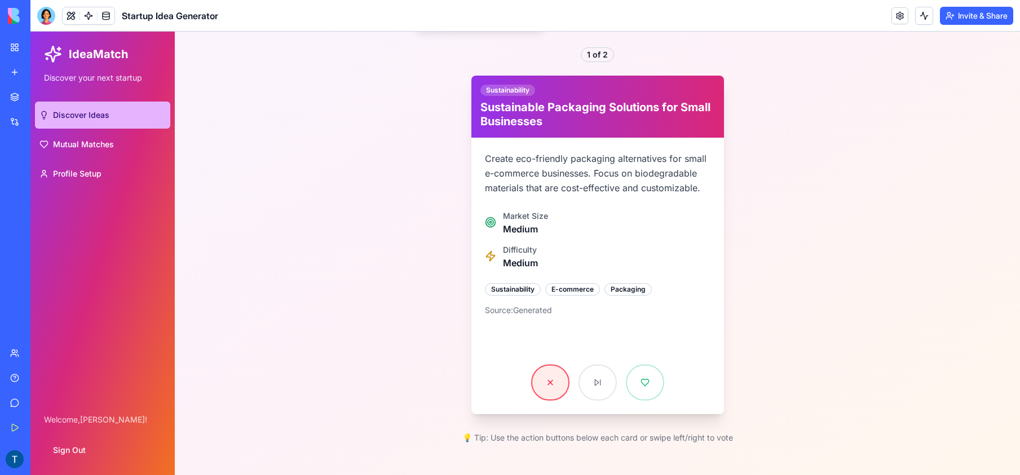
click at [550, 385] on button at bounding box center [550, 382] width 38 height 36
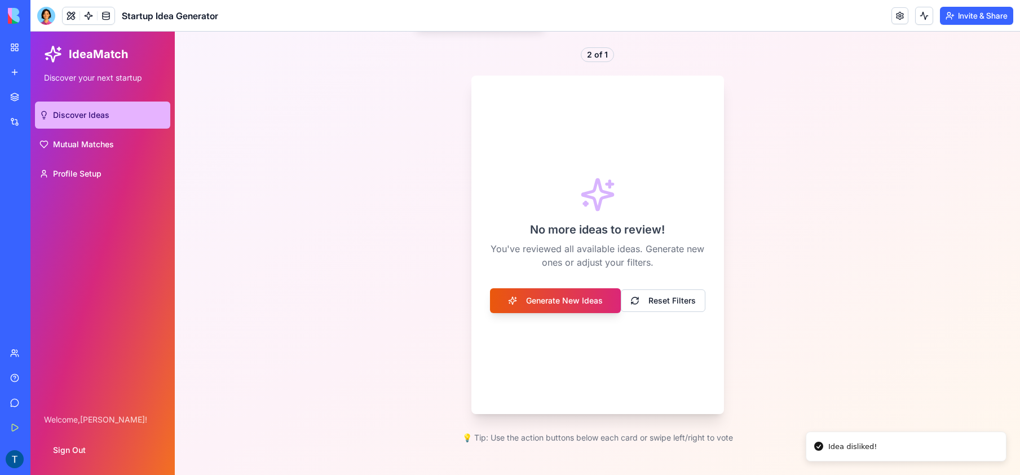
click at [568, 299] on button "Generate New Ideas" at bounding box center [555, 300] width 131 height 25
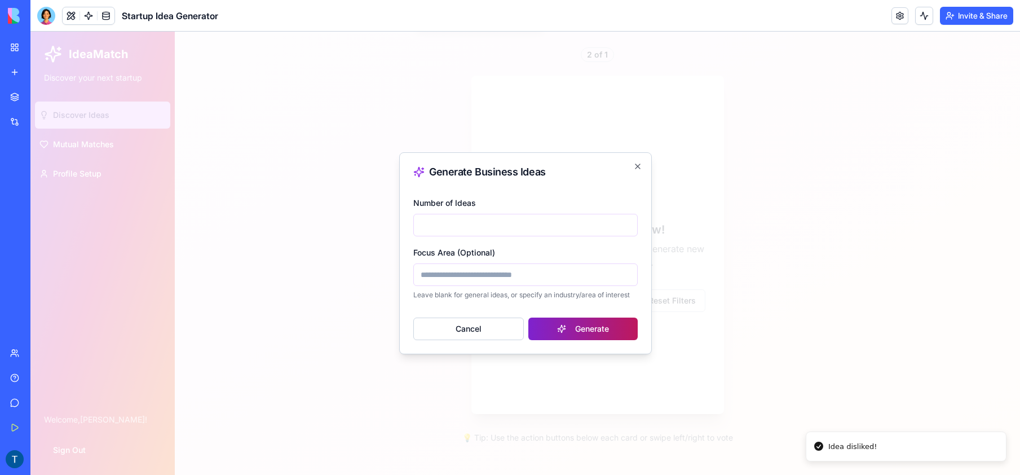
click at [555, 324] on button "Generate" at bounding box center [582, 329] width 109 height 23
click at [995, 406] on icon "Notifications alt+T" at bounding box center [992, 406] width 9 height 9
click at [641, 169] on icon "button" at bounding box center [637, 166] width 9 height 9
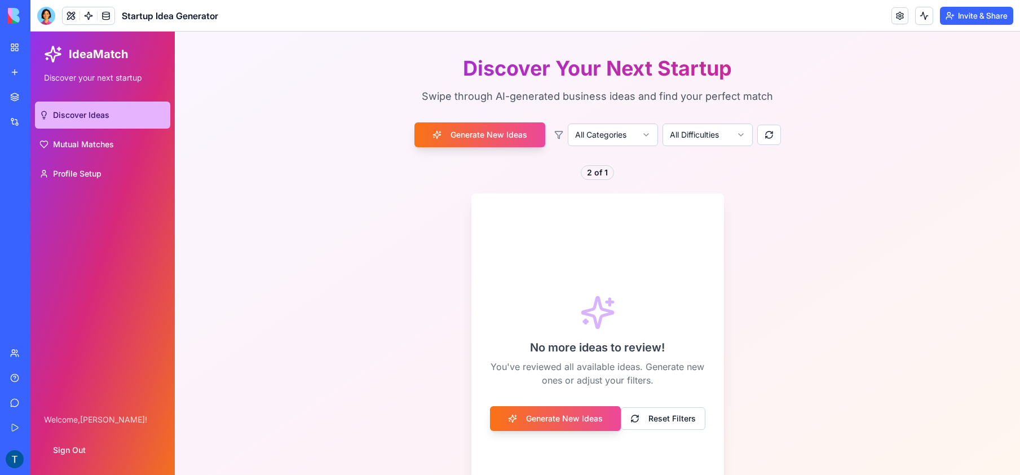
scroll to position [0, 0]
